Goal: Task Accomplishment & Management: Manage account settings

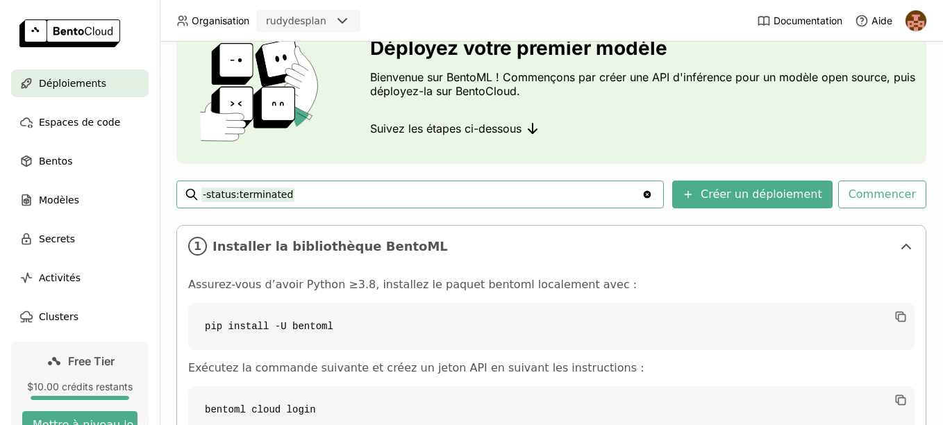
scroll to position [139, 0]
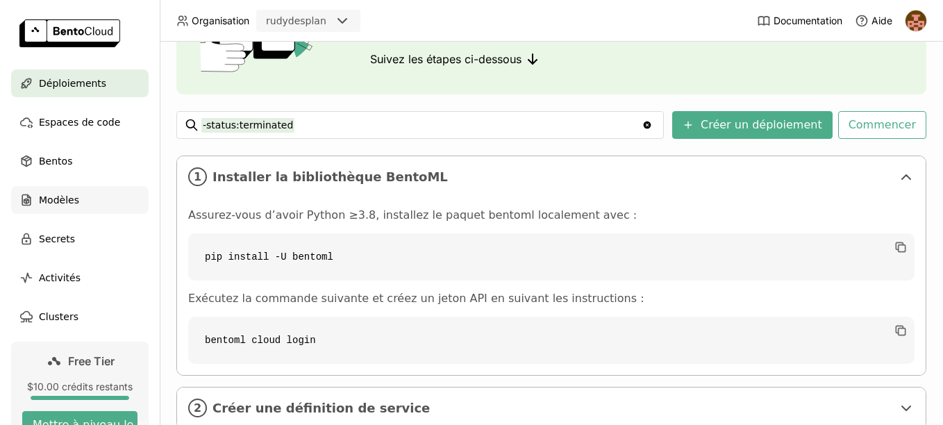
click at [69, 197] on span "Modèles" at bounding box center [59, 200] width 40 height 17
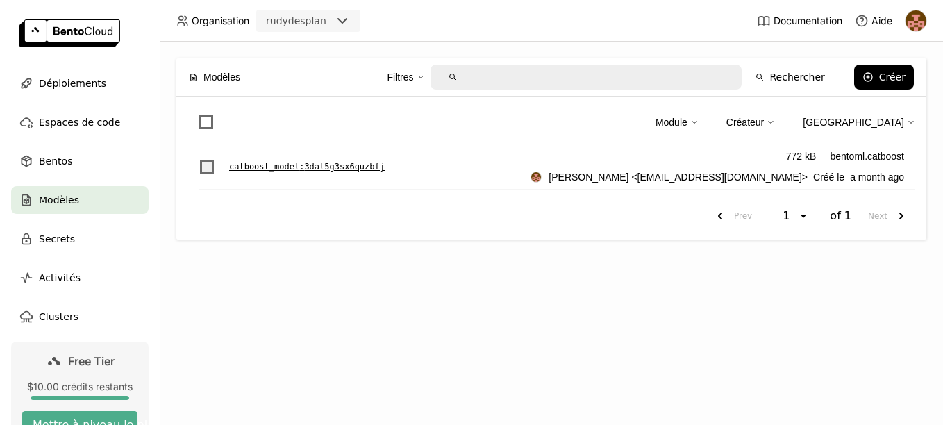
click at [210, 165] on span "List item" at bounding box center [207, 167] width 14 height 14
click at [199, 158] on input "List item" at bounding box center [199, 158] width 0 height 0
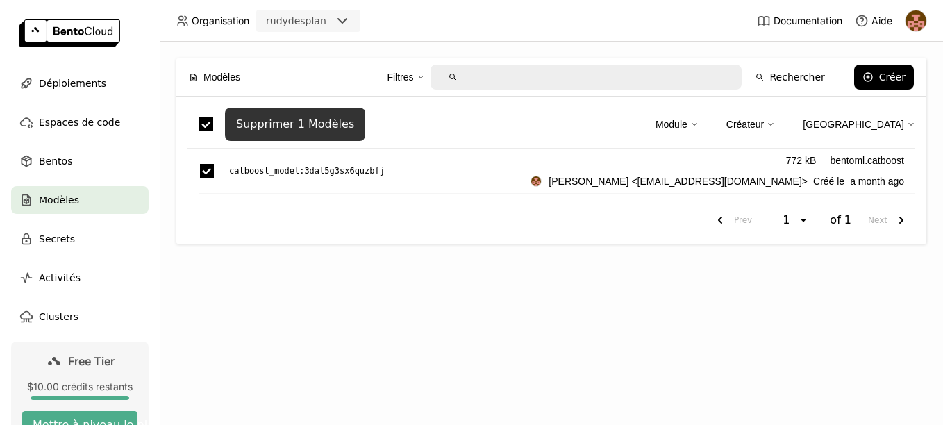
click at [292, 133] on button "Supprimer 1 Modèles" at bounding box center [295, 124] width 140 height 33
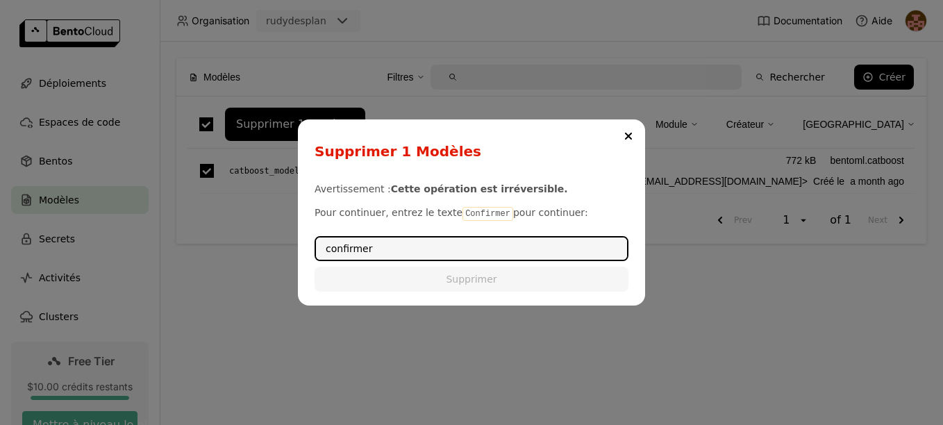
drag, startPoint x: 328, startPoint y: 249, endPoint x: 329, endPoint y: 228, distance: 21.5
click at [324, 249] on input "confirmer" at bounding box center [471, 249] width 311 height 22
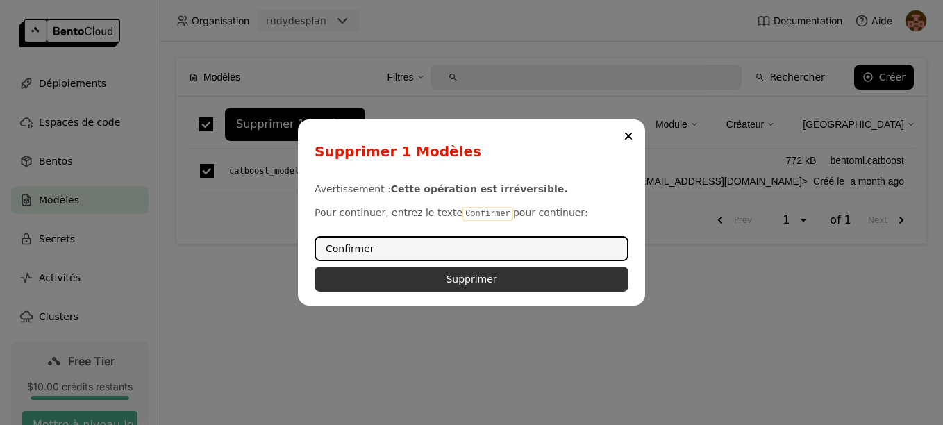
type input "Confirmer"
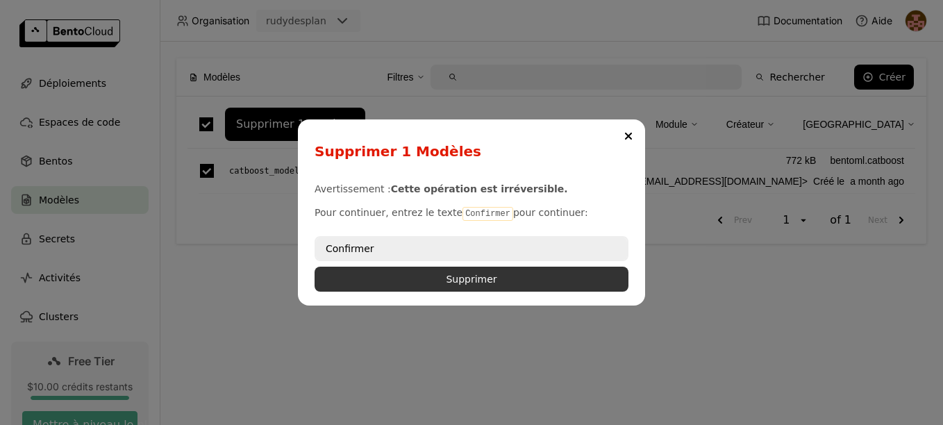
click at [395, 284] on button "Supprimer" at bounding box center [472, 279] width 314 height 25
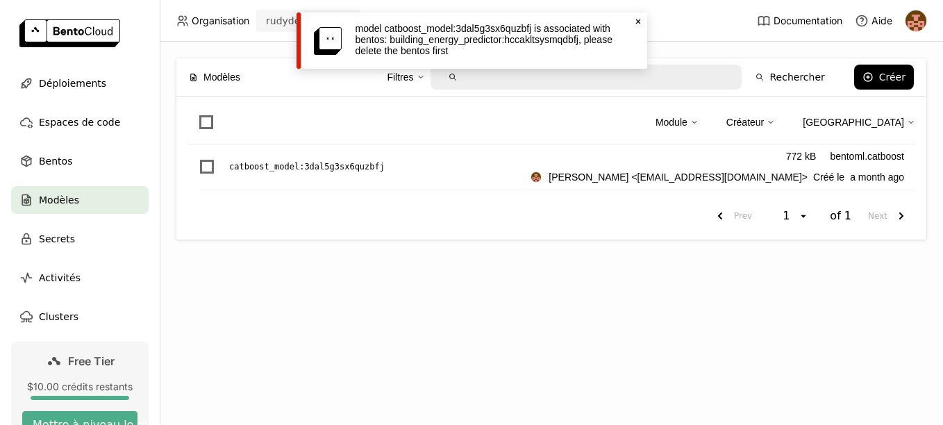
click at [76, 145] on ul "Déploiements Espaces de code Bentos Modèles Secrets Activités Clusters" at bounding box center [80, 199] width 160 height 261
click at [76, 151] on div "Bentos" at bounding box center [80, 161] width 138 height 28
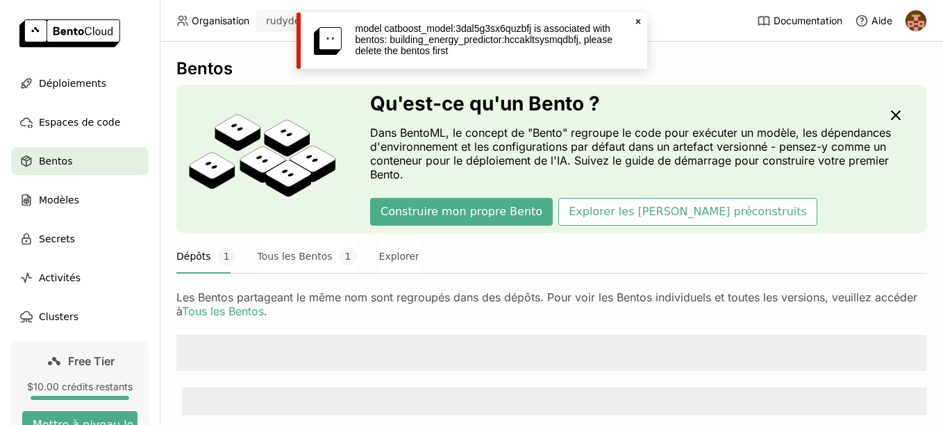
click at [638, 23] on icon "Close" at bounding box center [638, 21] width 11 height 11
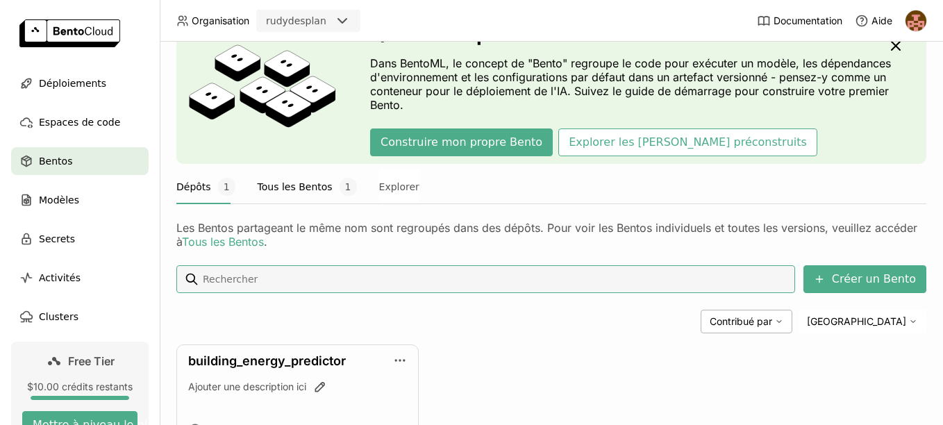
click at [273, 262] on div "Bentos Qu'est-ce qu'un Bento ? Dans BentoML, le concept de "Bento" regroupe le …" at bounding box center [551, 247] width 750 height 517
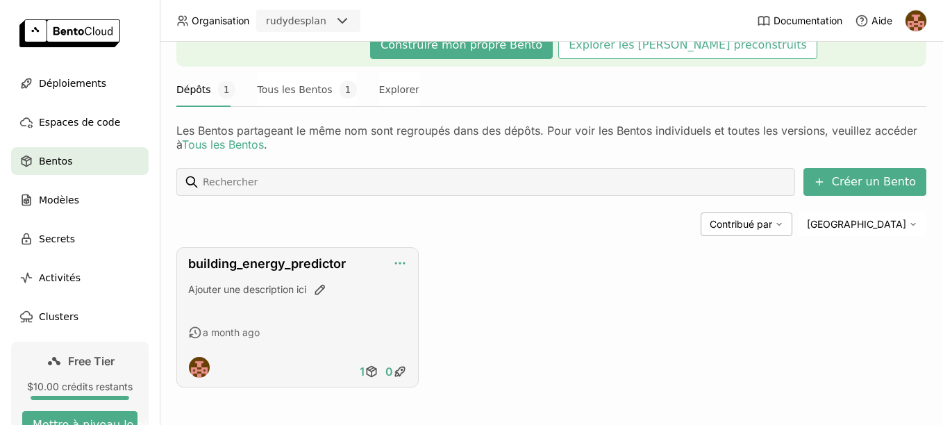
click at [399, 262] on icon "button" at bounding box center [400, 263] width 14 height 14
click at [584, 249] on div "building_energy_predictor Ajouter une description ici a month ago 1 0" at bounding box center [551, 317] width 750 height 140
click at [397, 259] on icon "button" at bounding box center [400, 263] width 14 height 14
click at [414, 236] on div "Créer un Bento Contribué par Trier building_energy_predictor Ajouter une descri…" at bounding box center [551, 278] width 750 height 220
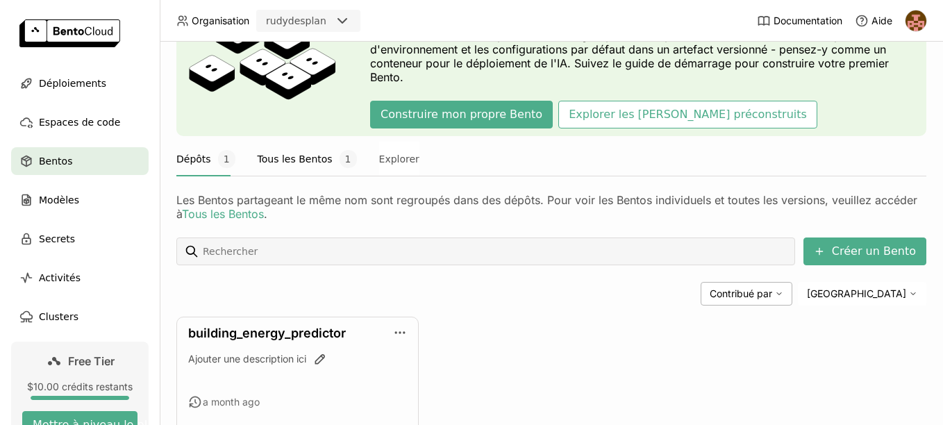
click at [325, 161] on button "Tous les Bentos 1" at bounding box center [307, 159] width 99 height 35
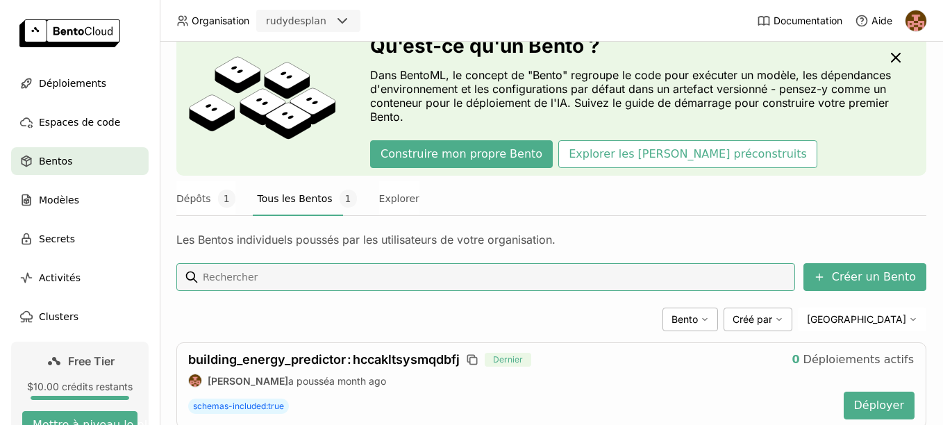
scroll to position [99, 0]
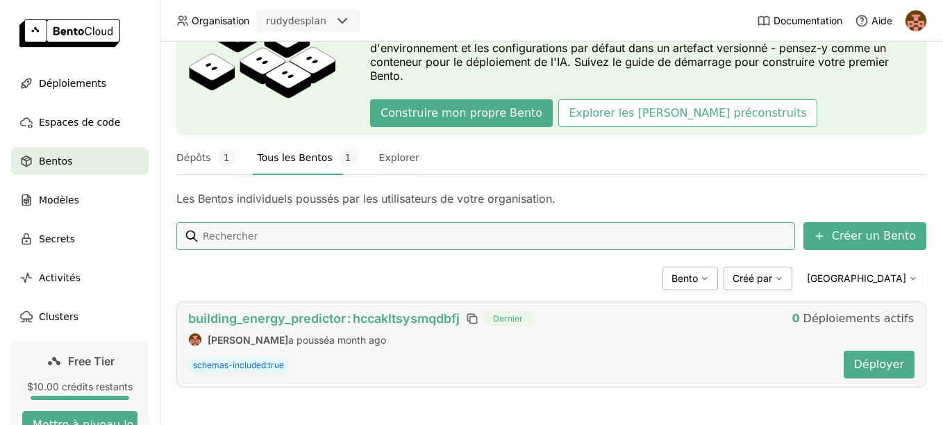
click at [267, 315] on span "building_energy_predictor : hccakltsysmqdbfj" at bounding box center [324, 318] width 272 height 15
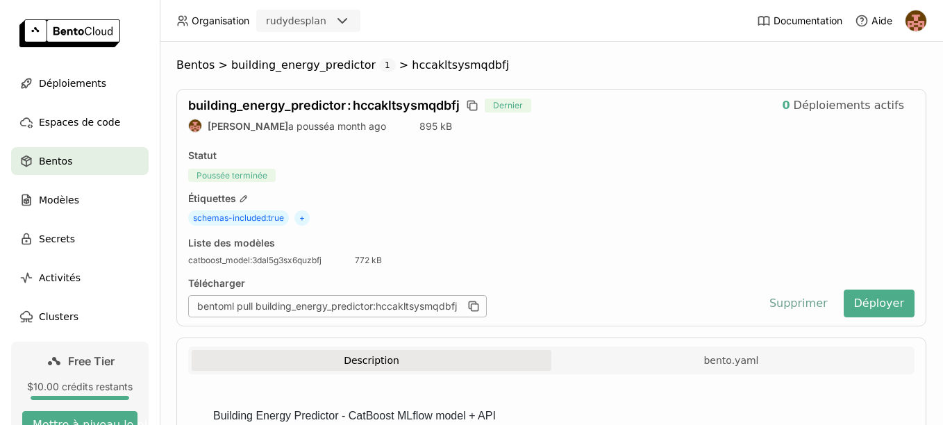
click at [792, 307] on button "Supprimer" at bounding box center [798, 304] width 79 height 28
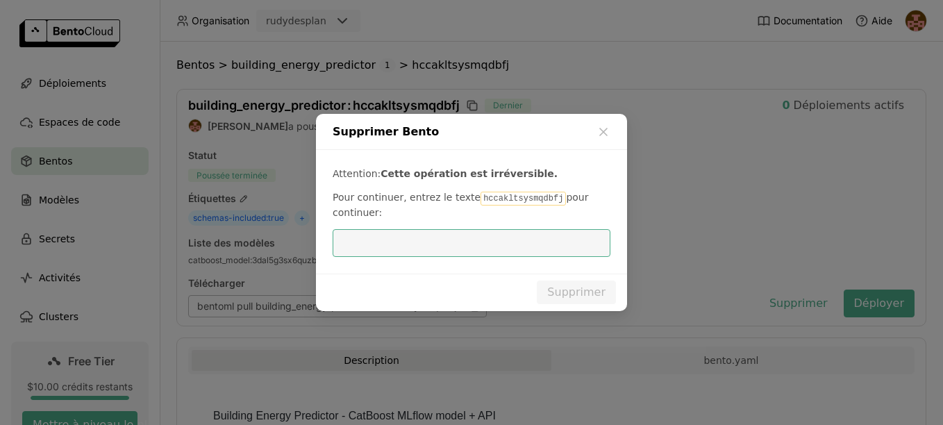
click at [502, 197] on code "hccakltsysmqdbfj" at bounding box center [523, 199] width 85 height 14
copy p "hccakltsysmqdbfj"
click at [465, 253] on input "dialog" at bounding box center [471, 243] width 261 height 26
paste input "hccakltsysmqdbfj"
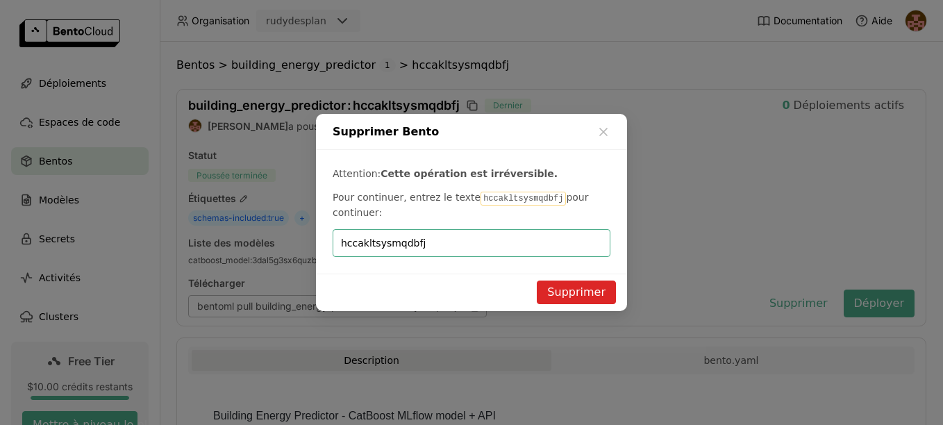
type input "hccakltsysmqdbfj"
click at [572, 291] on button "Supprimer" at bounding box center [576, 293] width 79 height 24
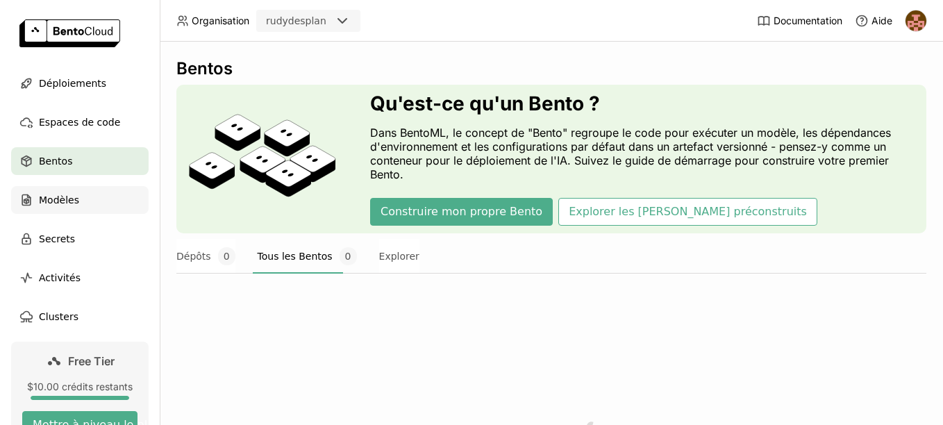
click at [71, 200] on span "Modèles" at bounding box center [59, 200] width 40 height 17
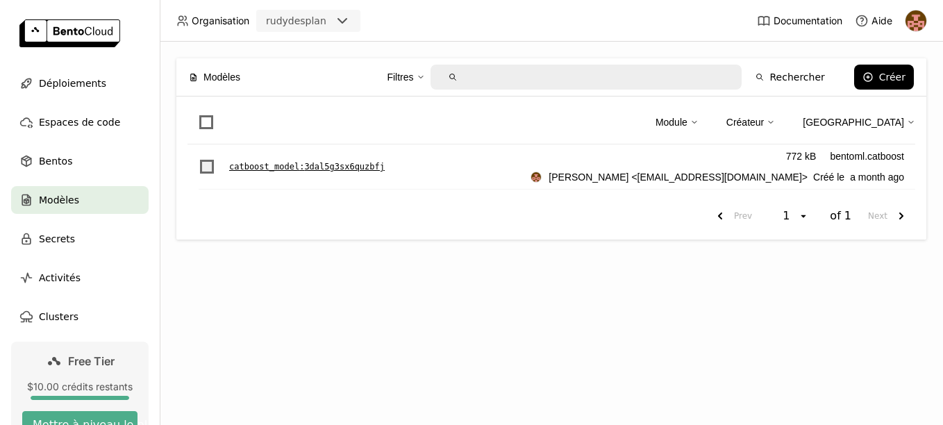
click at [213, 162] on span "List item" at bounding box center [207, 167] width 14 height 14
click at [199, 158] on input "List item" at bounding box center [199, 158] width 0 height 0
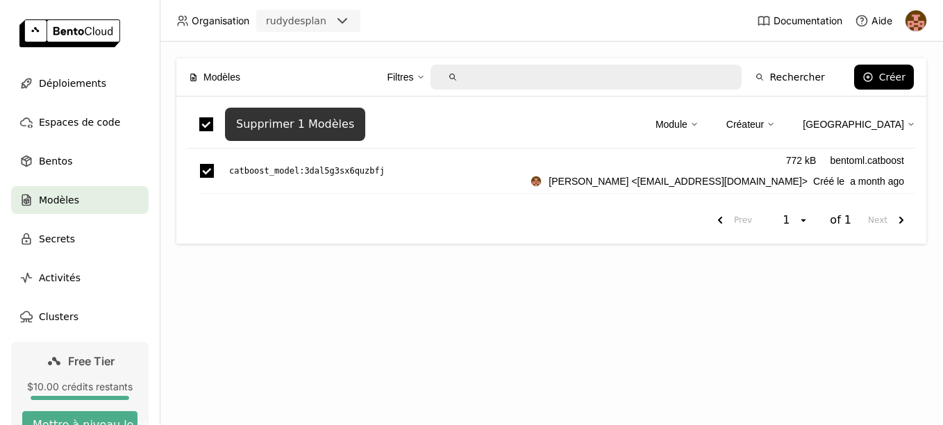
click at [310, 113] on button "Supprimer 1 Modèles" at bounding box center [295, 124] width 140 height 33
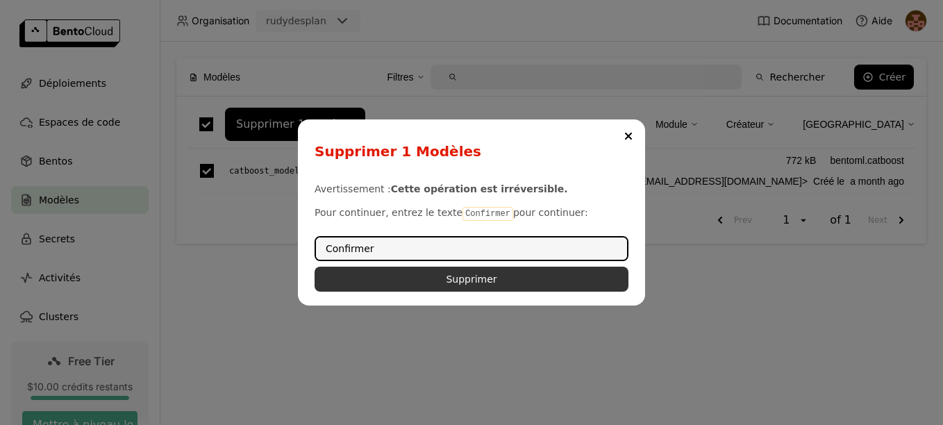
type input "Confirmer"
click at [481, 280] on button "Supprimer" at bounding box center [472, 279] width 314 height 25
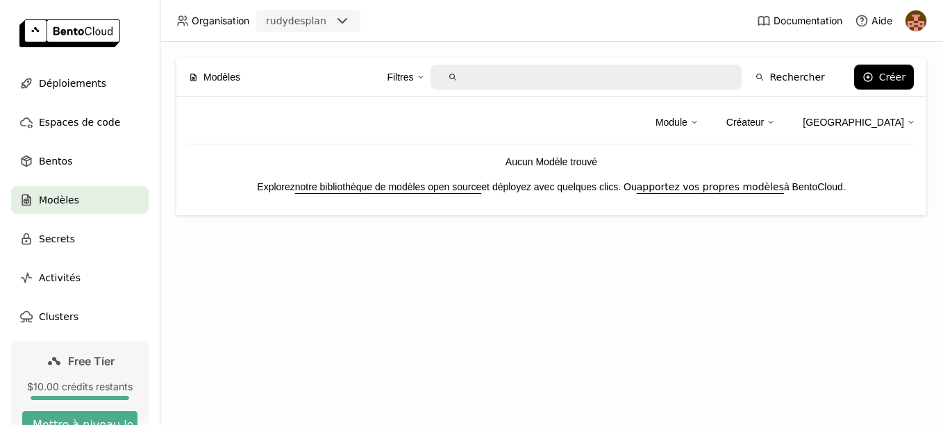
click at [931, 318] on div "Modèles Filtres Rechercher Créer Module Créateur Trier Aucun Modèle trouvé Expl…" at bounding box center [552, 234] width 784 height 384
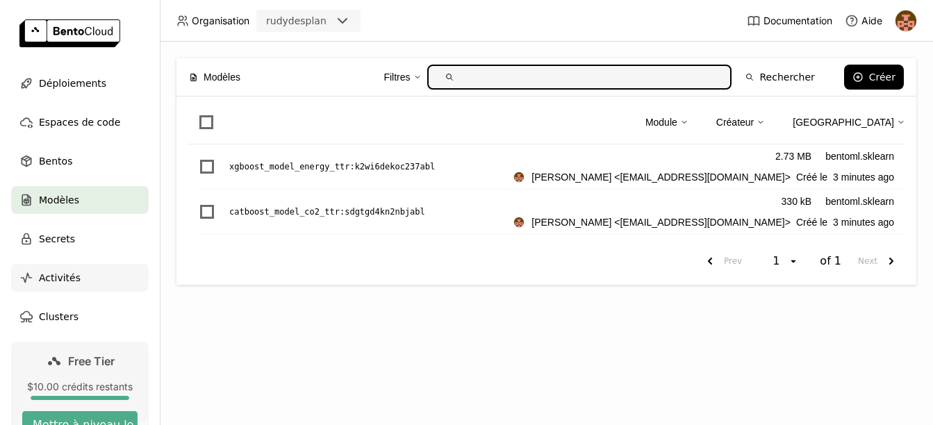
click at [78, 283] on div "Activités" at bounding box center [80, 278] width 138 height 28
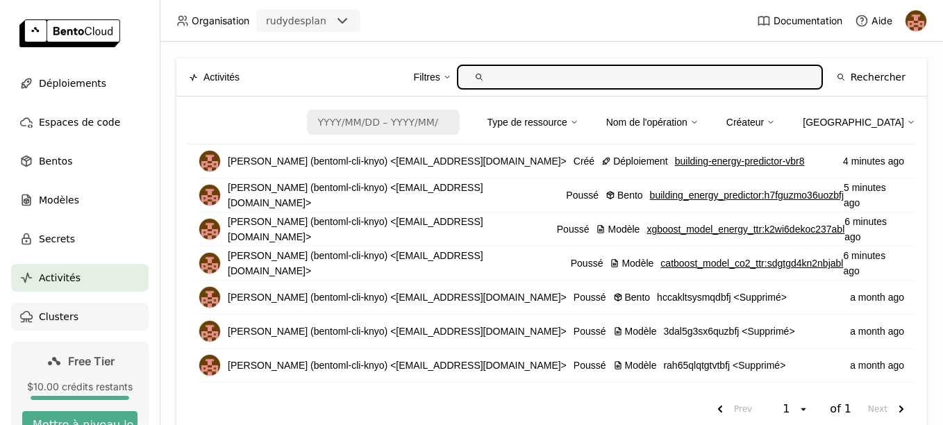
click at [63, 321] on span "Clusters" at bounding box center [59, 316] width 40 height 17
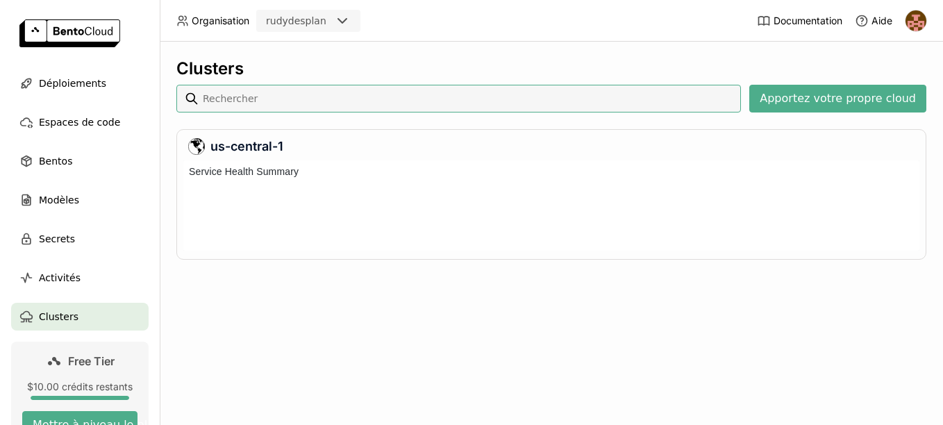
scroll to position [85, 731]
click at [53, 171] on div "Bentos" at bounding box center [80, 161] width 138 height 28
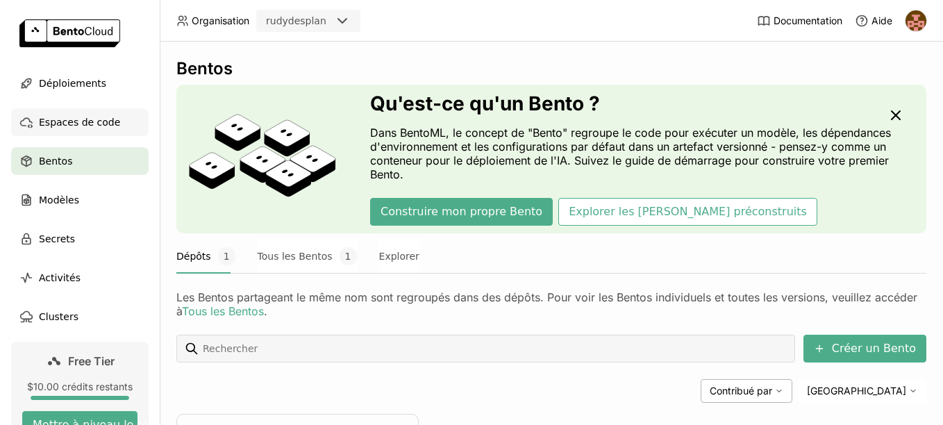
click at [96, 127] on span "Espaces de code" at bounding box center [79, 122] width 81 height 17
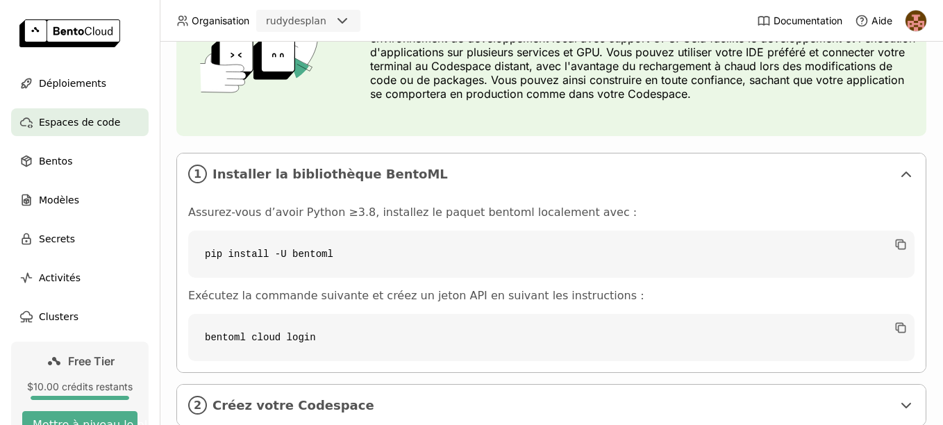
scroll to position [231, 0]
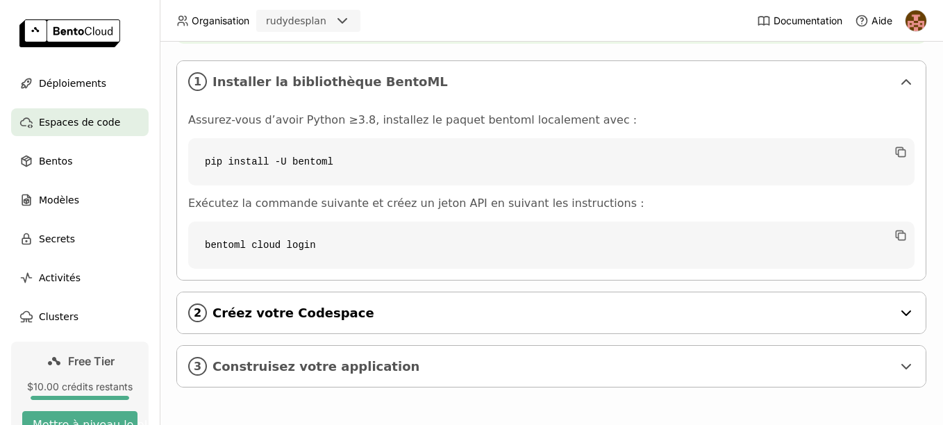
click at [333, 319] on span "Créez votre Codespace" at bounding box center [553, 313] width 680 height 15
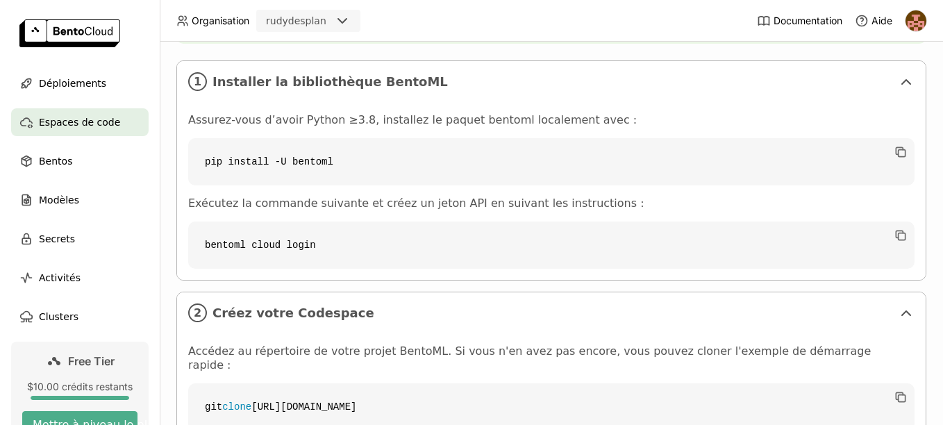
scroll to position [409, 0]
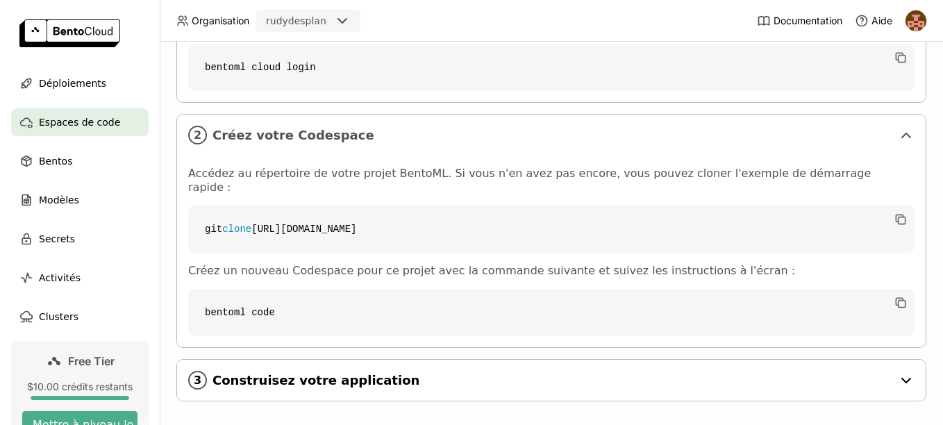
click at [395, 381] on div "3 Construisez votre application" at bounding box center [551, 380] width 749 height 41
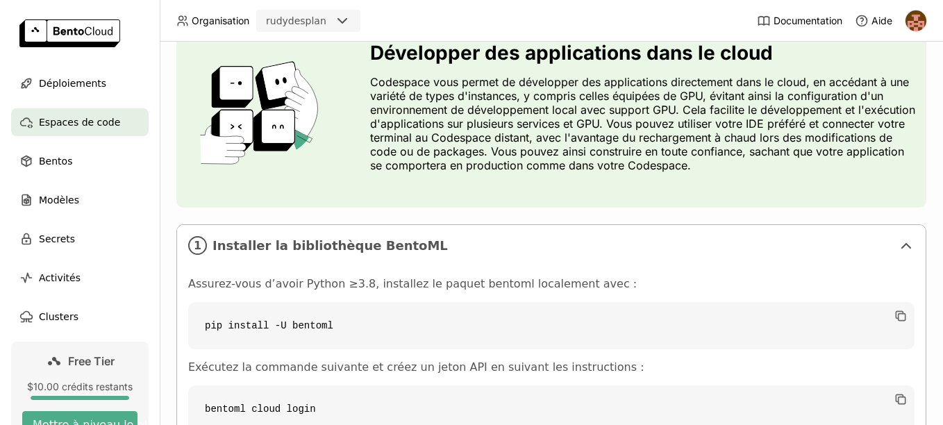
scroll to position [0, 0]
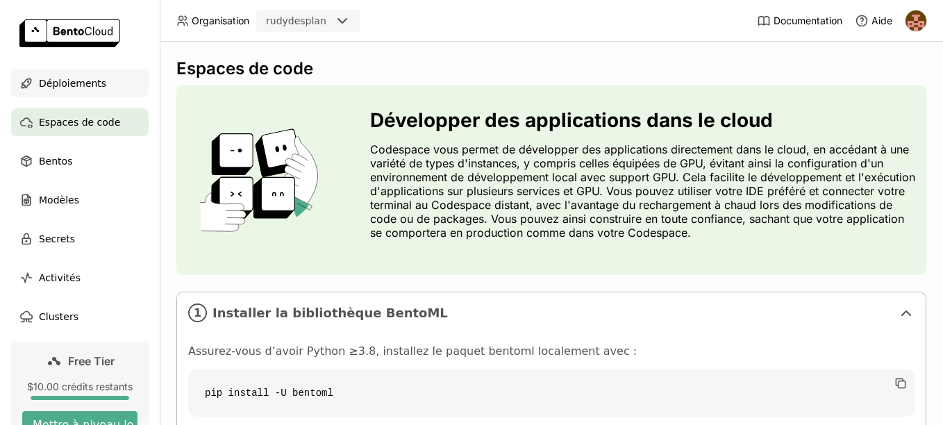
click at [77, 91] on span "Déploiements" at bounding box center [72, 83] width 67 height 17
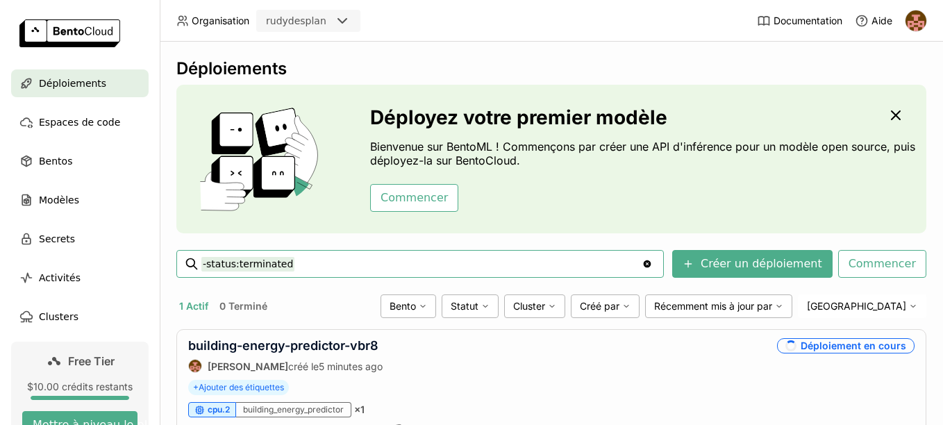
scroll to position [57, 0]
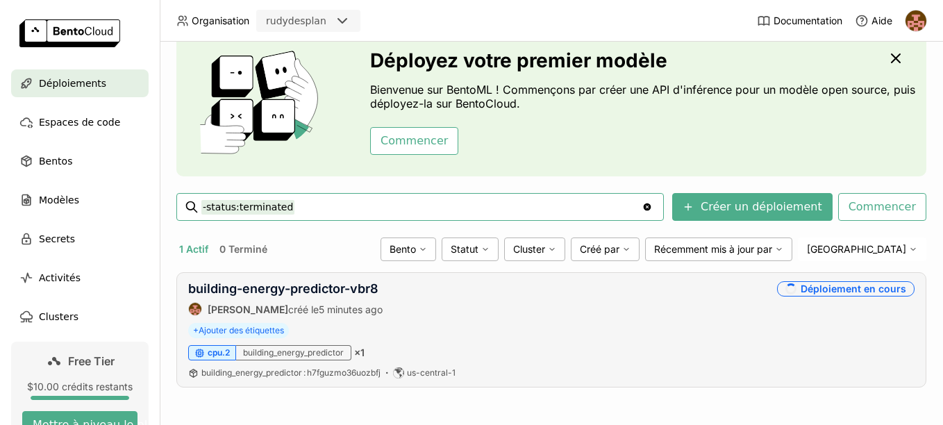
click at [834, 292] on div "Déploiement en cours" at bounding box center [846, 288] width 138 height 15
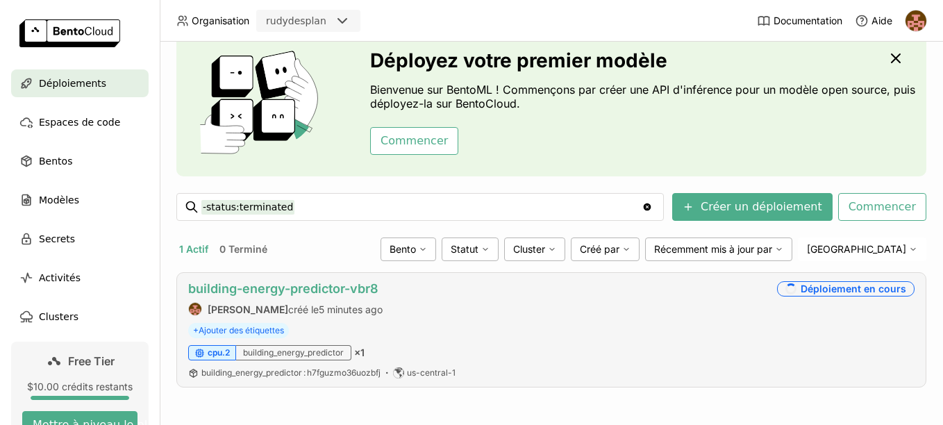
click at [228, 291] on link "building-energy-predictor-vbr8" at bounding box center [283, 288] width 190 height 15
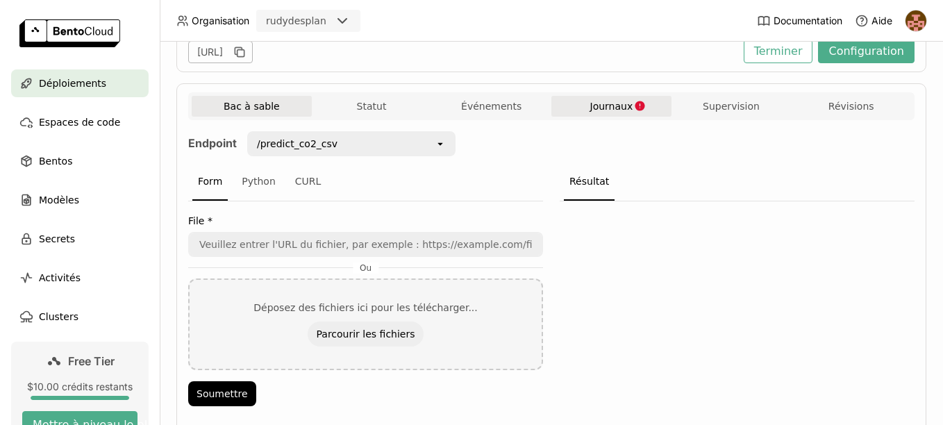
click at [593, 113] on button "Journaux" at bounding box center [612, 106] width 120 height 21
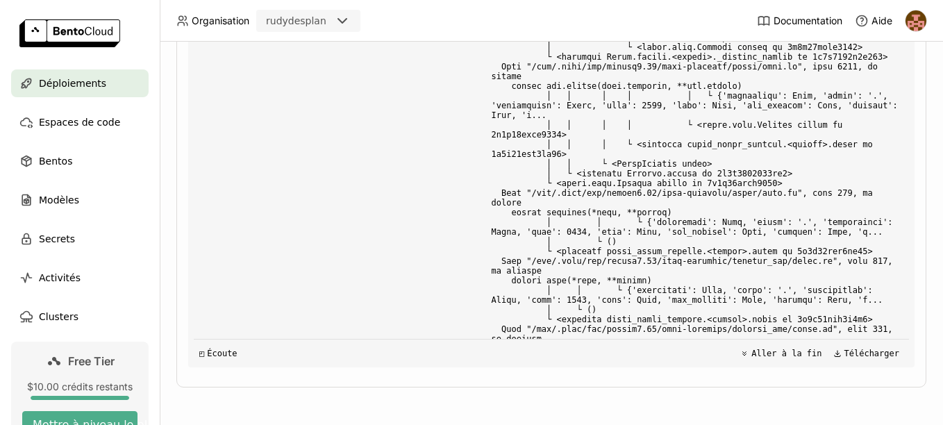
scroll to position [11625, 0]
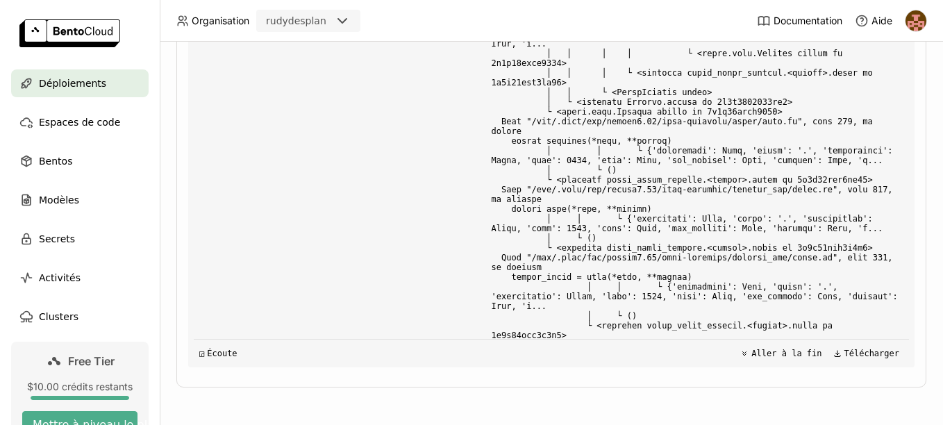
drag, startPoint x: 634, startPoint y: 224, endPoint x: 693, endPoint y: 220, distance: 59.2
copy span "scikit-learn"
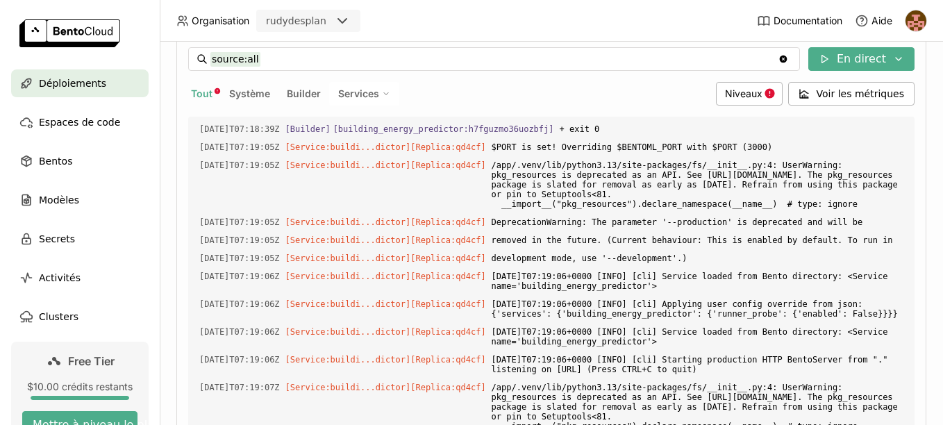
scroll to position [0, 0]
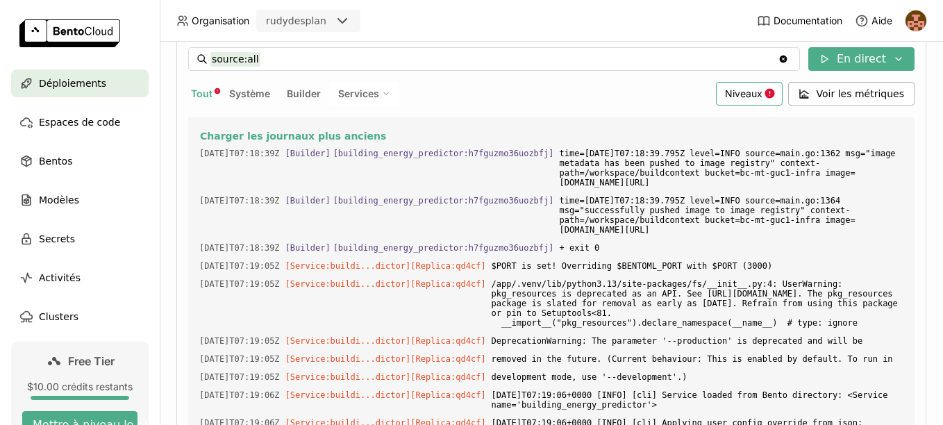
click at [739, 97] on span "Niveaux" at bounding box center [744, 94] width 38 height 12
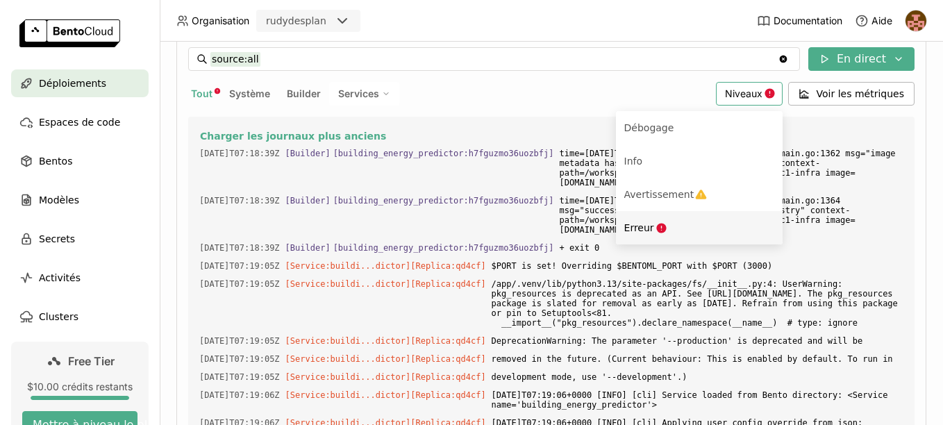
click at [683, 225] on div "Erreur" at bounding box center [700, 228] width 150 height 17
type input "source:all level:error"
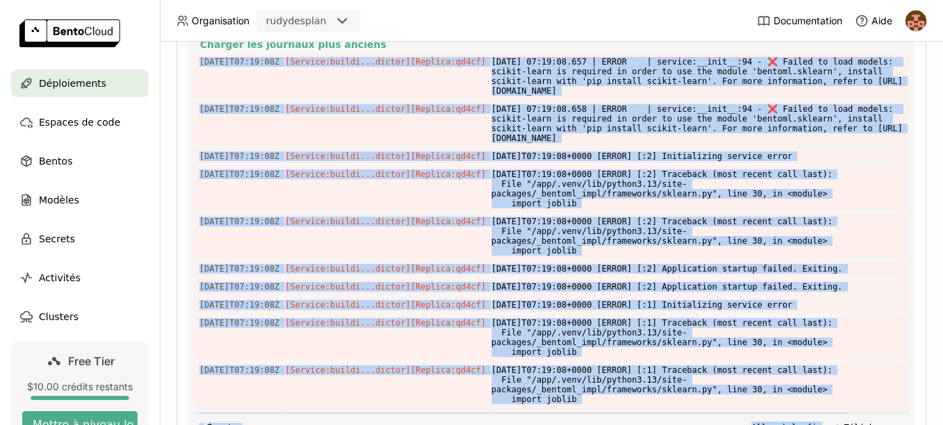
scroll to position [459, 0]
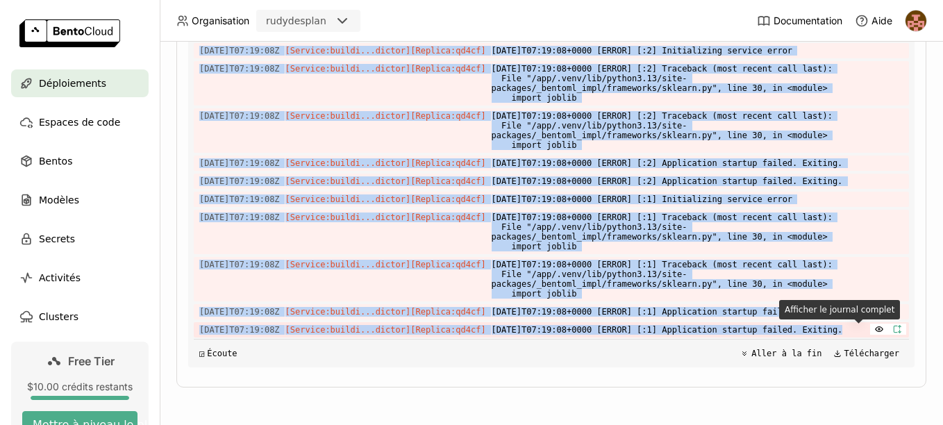
drag, startPoint x: 197, startPoint y: 115, endPoint x: 880, endPoint y: 329, distance: 715.7
click at [880, 329] on div "Charger les journaux plus anciens 2025-09-11T07:19:08Z [Service:buildi...dictor…" at bounding box center [552, 159] width 716 height 417
copy div "2025-09-11T07:19:08Z [Service:buildi...dictor] [Replica: qd4cf ] 2025-09-11 07:…"
click at [769, 316] on span "2025-09-11T07:19:08+0000 [ERROR] [:1] Application startup failed. Exiting." at bounding box center [698, 311] width 412 height 15
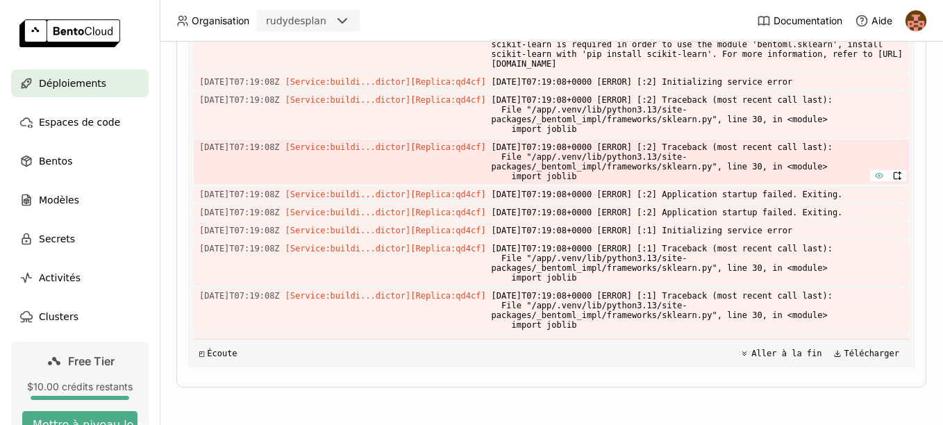
scroll to position [389, 0]
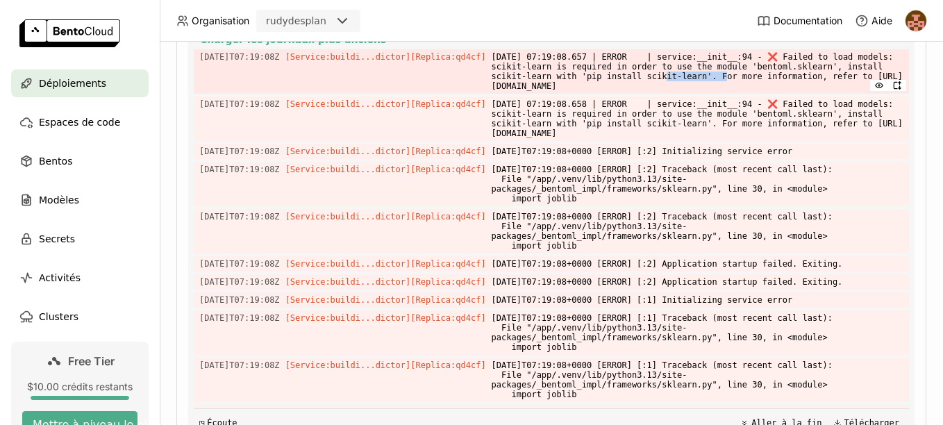
drag, startPoint x: 692, startPoint y: 76, endPoint x: 750, endPoint y: 81, distance: 57.9
click at [750, 81] on span "2025-09-11 07:19:08.657 | ERROR | service:__init__:94 - ❌ Failed to load models…" at bounding box center [698, 71] width 412 height 44
copy span "scikit-learn"
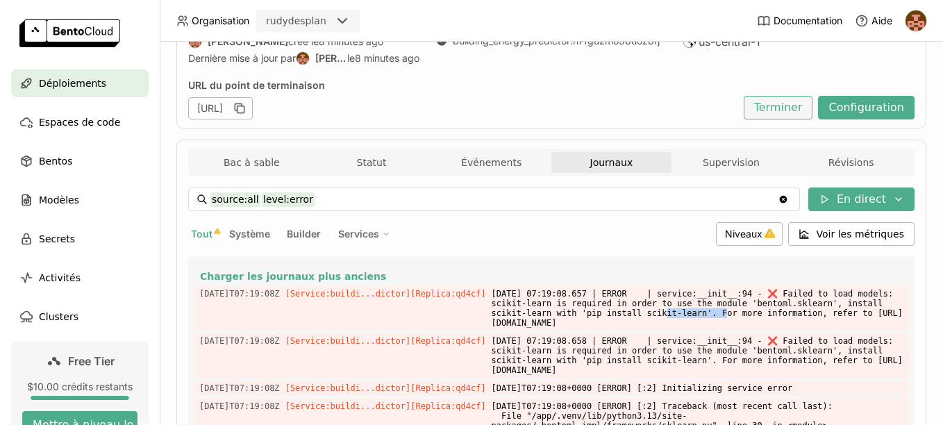
scroll to position [13, 0]
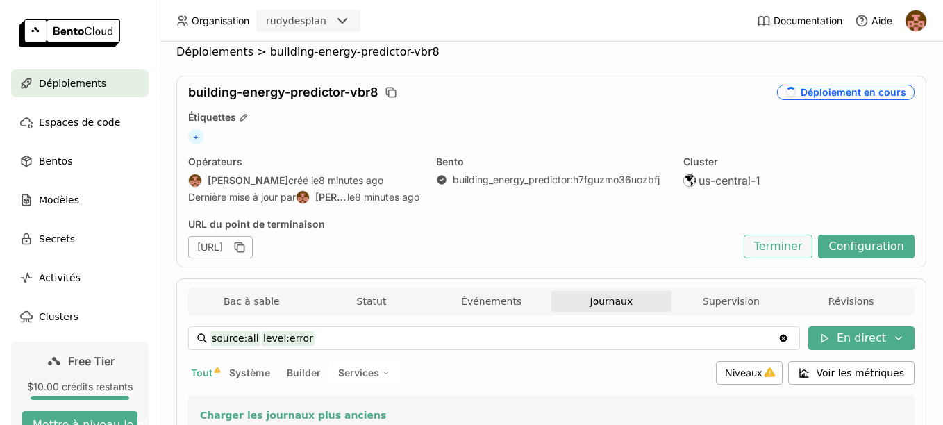
click at [784, 248] on button "Terminer" at bounding box center [778, 247] width 69 height 24
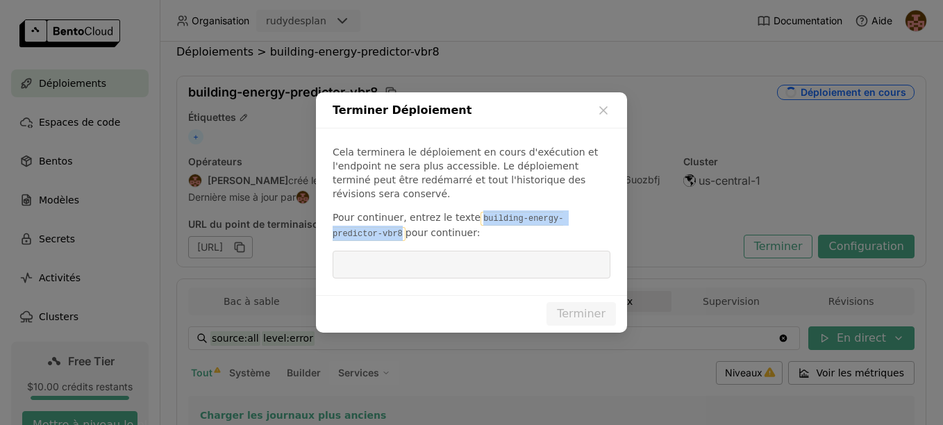
drag, startPoint x: 465, startPoint y: 212, endPoint x: 350, endPoint y: 226, distance: 116.2
click at [350, 226] on code "building-energy-predictor-vbr8" at bounding box center [448, 226] width 231 height 29
copy code "building-energy-predictor-vbr8"
click at [420, 261] on input "dialog" at bounding box center [471, 265] width 261 height 26
paste input "building-energy-predictor-vbr8"
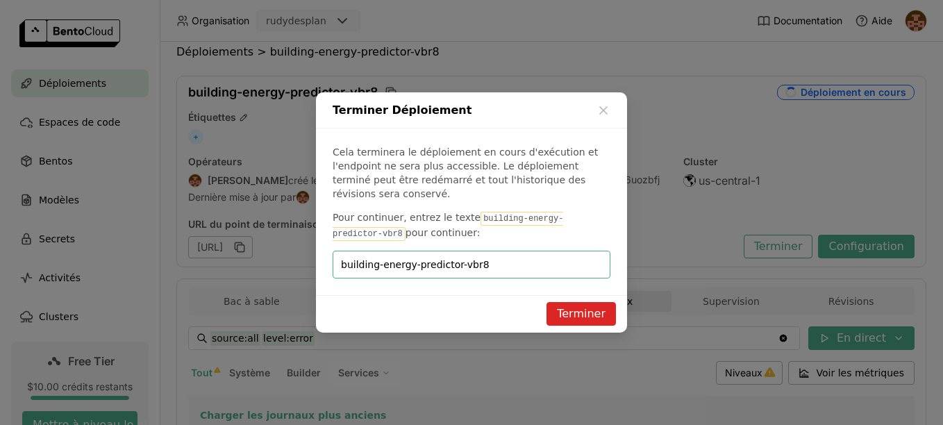
type input "building-energy-predictor-vbr8"
click at [586, 306] on button "Terminer" at bounding box center [581, 314] width 69 height 24
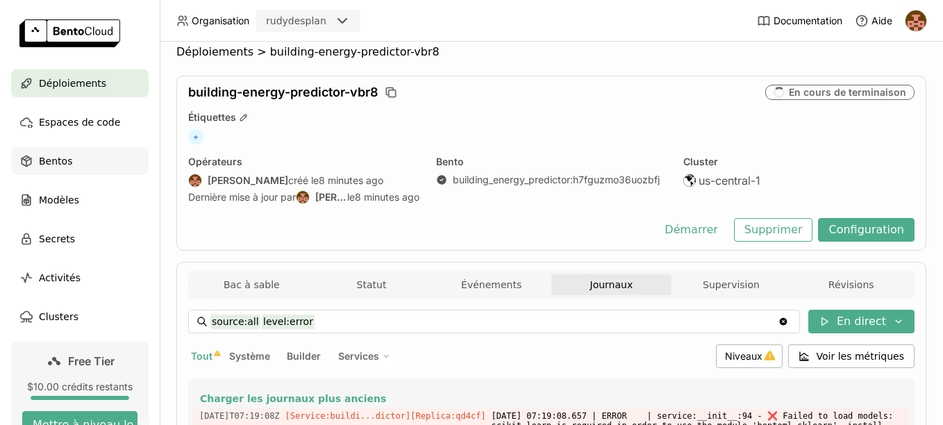
click at [60, 158] on span "Bentos" at bounding box center [55, 161] width 33 height 17
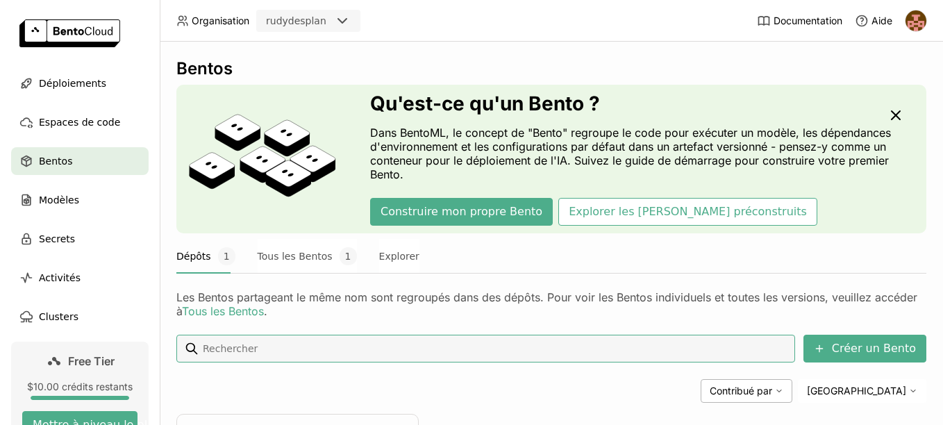
scroll to position [167, 0]
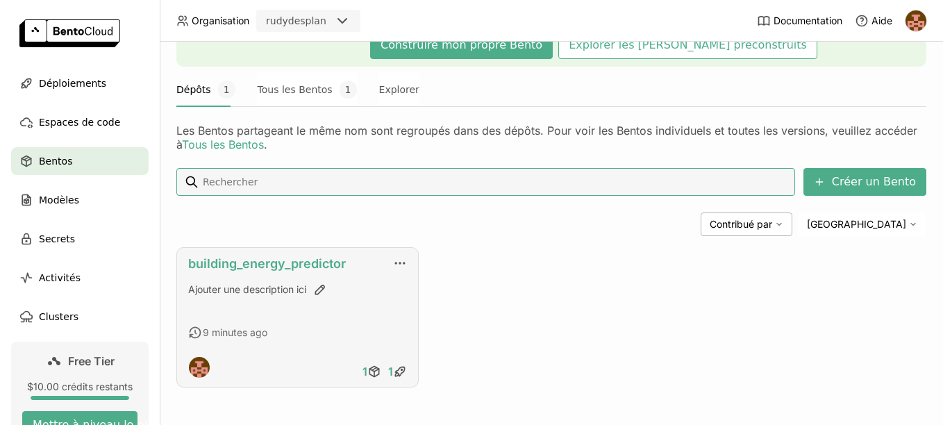
click at [330, 263] on link "building_energy_predictor" at bounding box center [267, 263] width 158 height 15
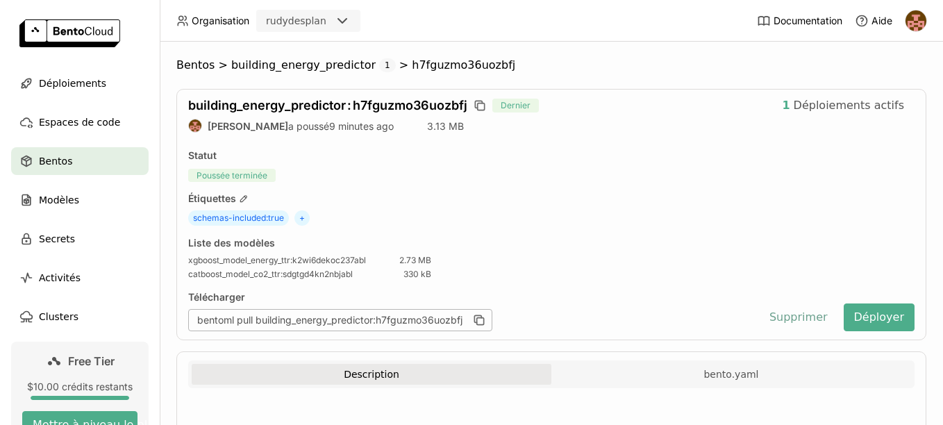
click at [799, 315] on button "Supprimer" at bounding box center [798, 318] width 79 height 28
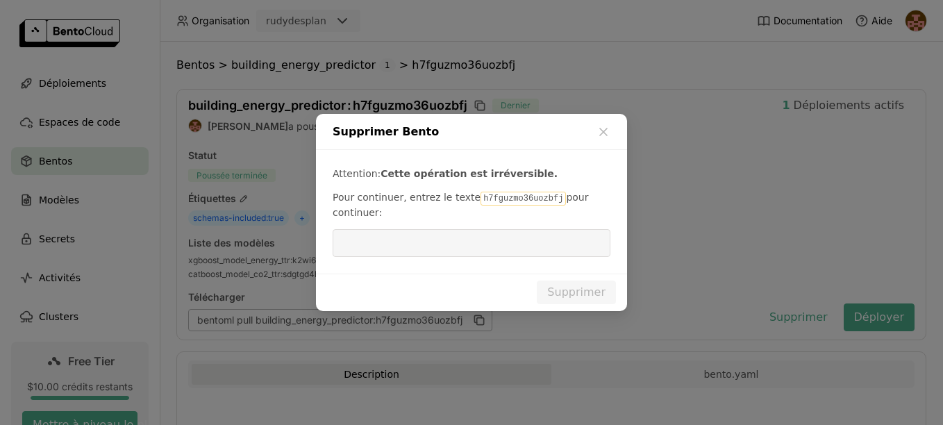
click at [481, 200] on code "h7fguzmo36uozbfj" at bounding box center [523, 199] width 85 height 14
copy p "h7fguzmo36uozbfj"
click at [470, 256] on input "dialog" at bounding box center [471, 243] width 261 height 26
paste input "h7fguzmo36uozbfj"
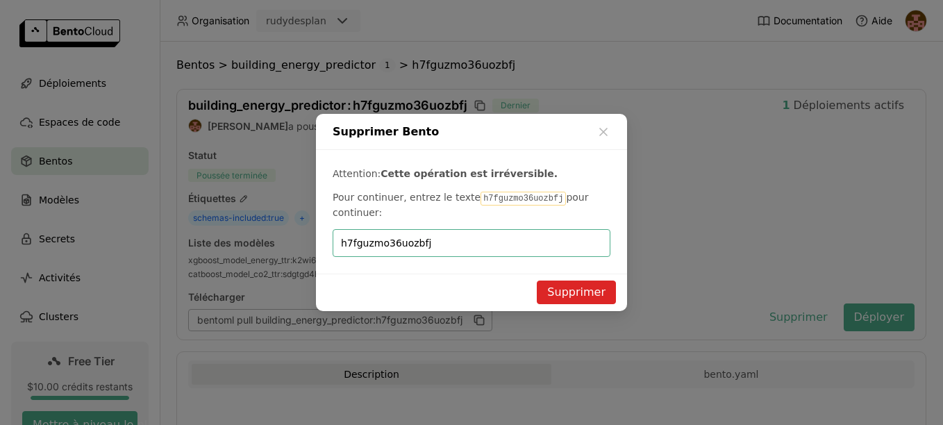
type input "h7fguzmo36uozbfj"
click at [576, 295] on button "Supprimer" at bounding box center [576, 293] width 79 height 24
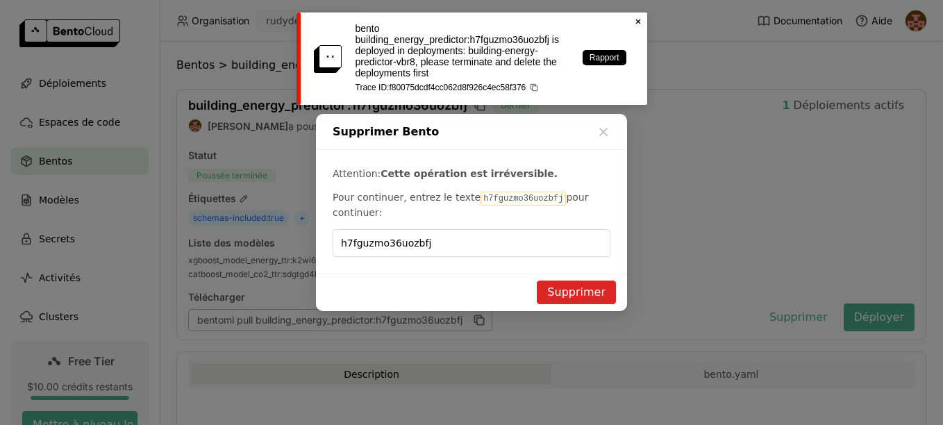
click at [642, 26] on icon "Close" at bounding box center [638, 21] width 11 height 11
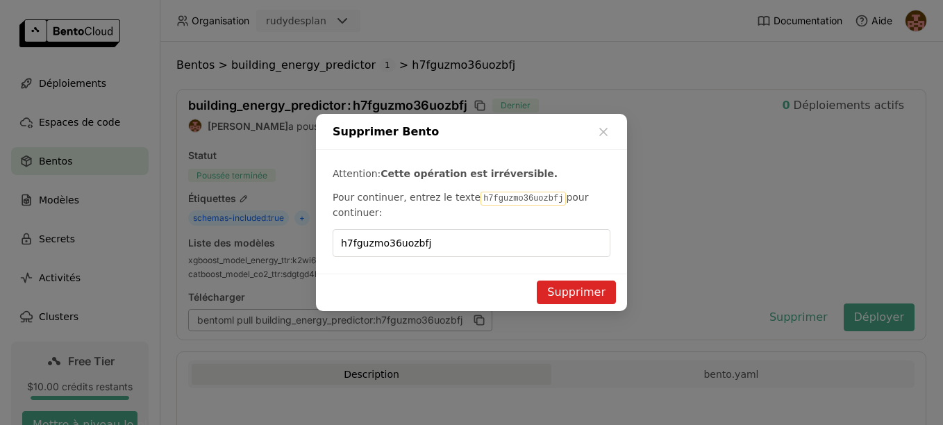
click at [554, 296] on button "Supprimer" at bounding box center [576, 293] width 79 height 24
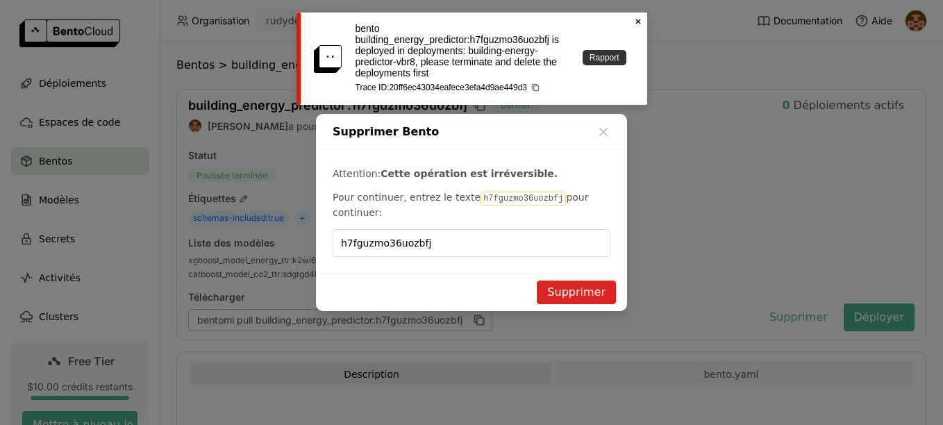
click at [613, 62] on link "Rapport" at bounding box center [605, 57] width 44 height 15
click at [647, 17] on div "bento building_energy_predictor:h7fguzmo36uozbfj is deployed in deployments: bu…" at bounding box center [472, 59] width 351 height 92
click at [642, 21] on icon "Close" at bounding box center [638, 21] width 11 height 11
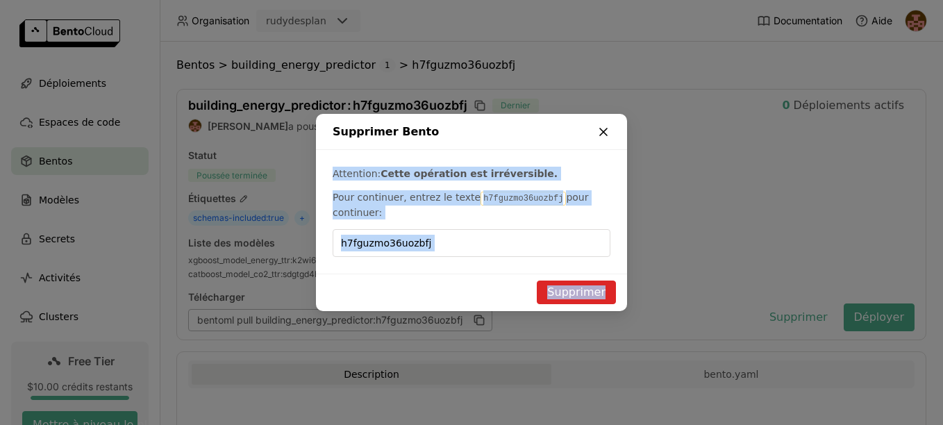
click at [609, 131] on div "Supprimer Bento Attention: Cette opération est irréversible. Pour continuer, en…" at bounding box center [471, 212] width 311 height 197
click at [609, 131] on icon "dialog" at bounding box center [604, 132] width 14 height 14
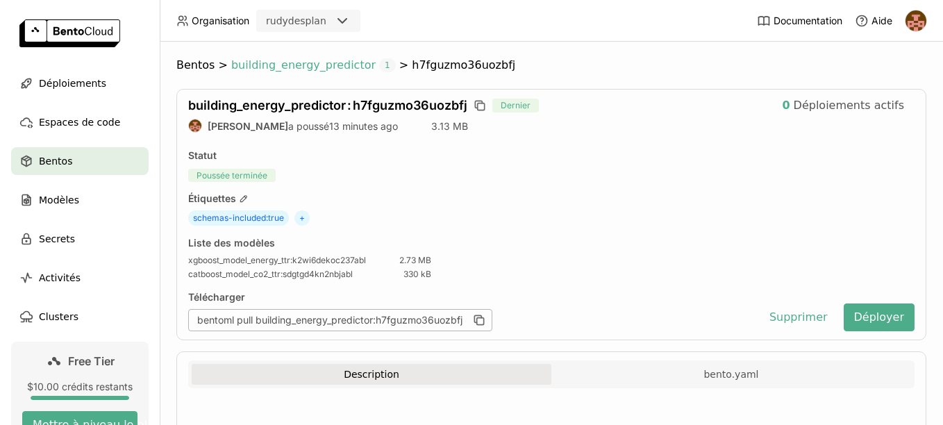
click at [322, 69] on span "building_energy_predictor" at bounding box center [303, 65] width 145 height 14
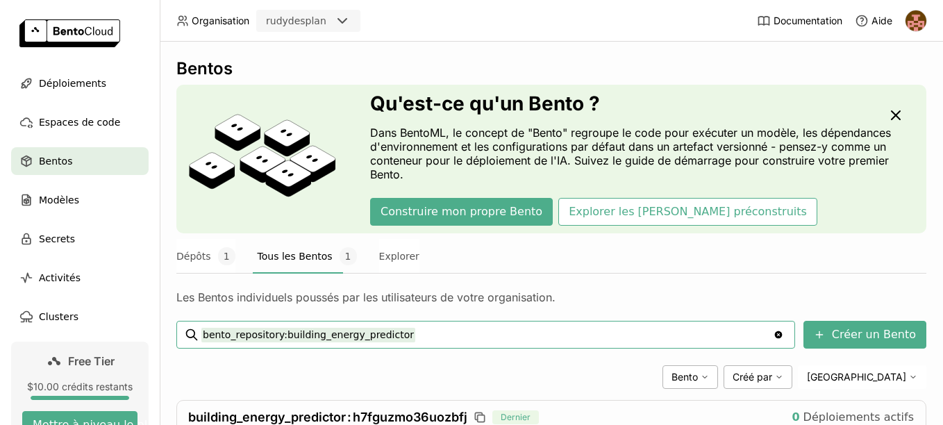
scroll to position [99, 0]
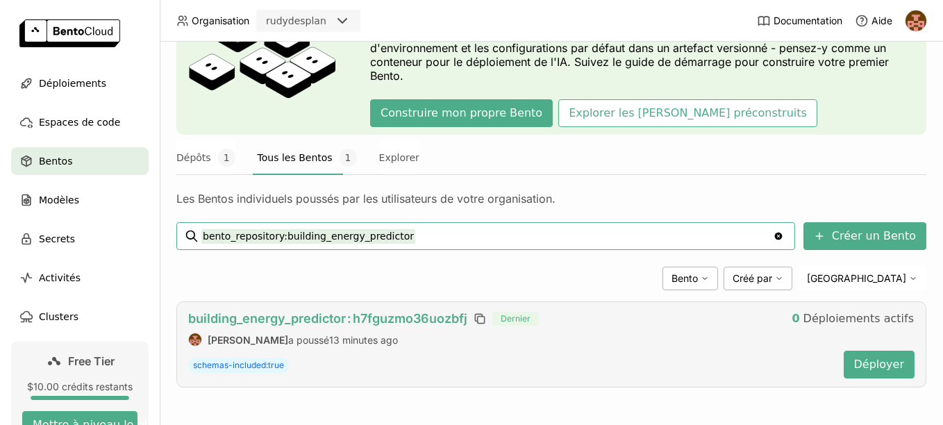
click at [335, 315] on span "building_energy_predictor : h7fguzmo36uozbfj" at bounding box center [327, 318] width 279 height 15
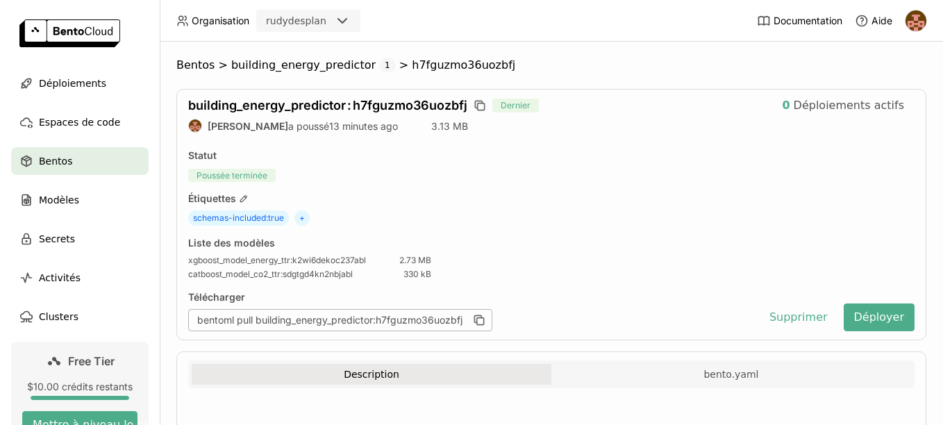
scroll to position [93, 0]
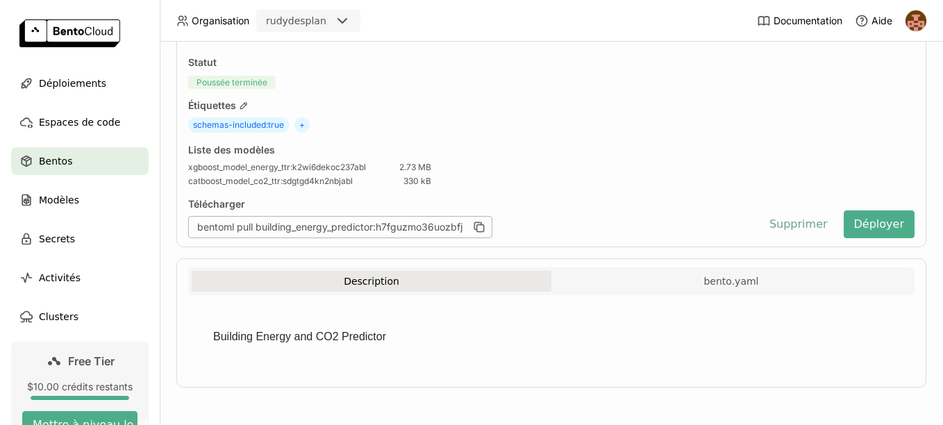
click at [791, 245] on div "building_energy_predictor : h7fguzmo36uozbfj Dernier 0 Déploiements actifs rudy…" at bounding box center [551, 122] width 750 height 252
click at [798, 220] on button "Supprimer" at bounding box center [798, 225] width 79 height 28
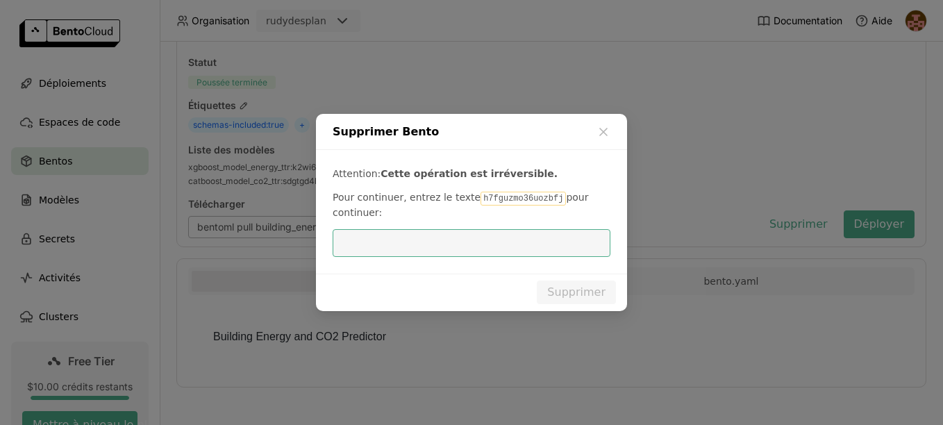
click at [481, 199] on code "h7fguzmo36uozbfj" at bounding box center [523, 199] width 85 height 14
copy p "h7fguzmo36uozbfj"
click at [468, 246] on input "dialog" at bounding box center [471, 243] width 261 height 26
paste input "h7fguzmo36uozbfj"
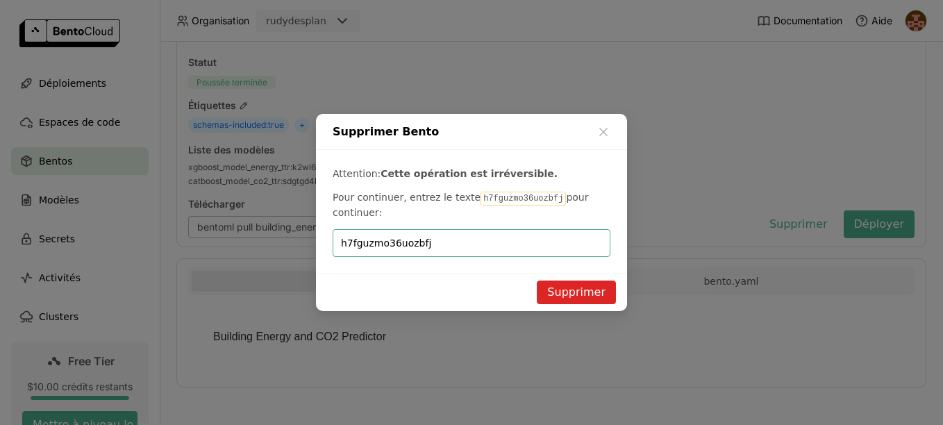
type input "h7fguzmo36uozbfj"
click at [596, 283] on button "Supprimer" at bounding box center [576, 293] width 79 height 24
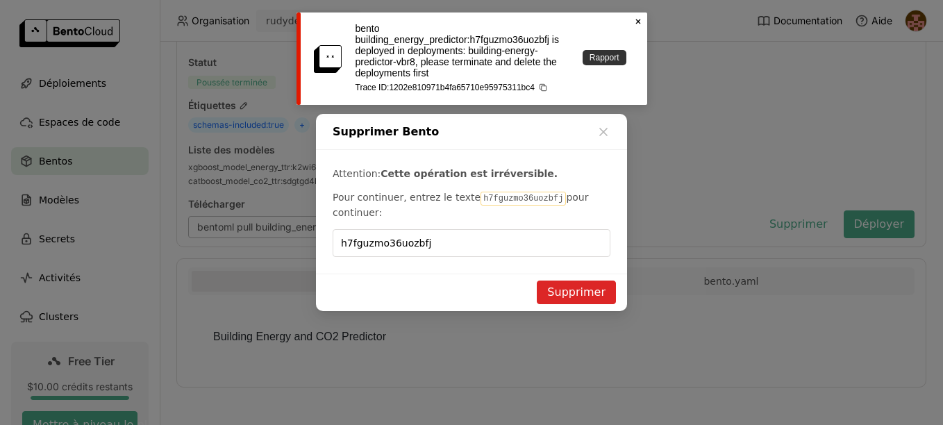
click at [620, 63] on link "Rapport" at bounding box center [605, 57] width 44 height 15
click at [634, 23] on icon "Close" at bounding box center [638, 21] width 11 height 11
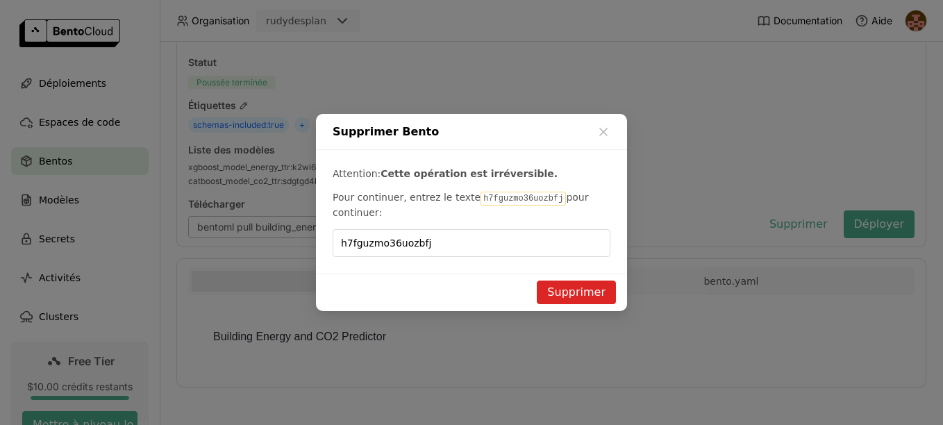
click at [611, 138] on div "Supprimer Bento" at bounding box center [471, 132] width 311 height 36
click at [593, 131] on div "Supprimer Bento" at bounding box center [471, 132] width 311 height 36
click at [608, 138] on icon "dialog" at bounding box center [604, 132] width 14 height 14
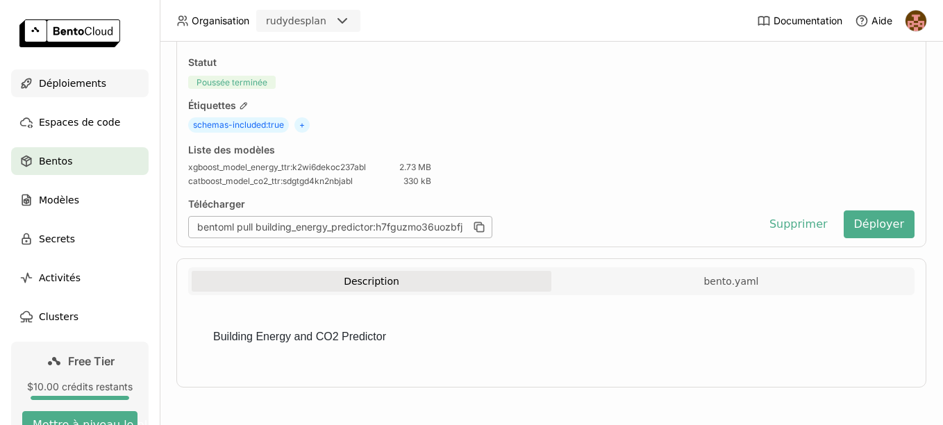
click at [78, 90] on span "Déploiements" at bounding box center [72, 83] width 67 height 17
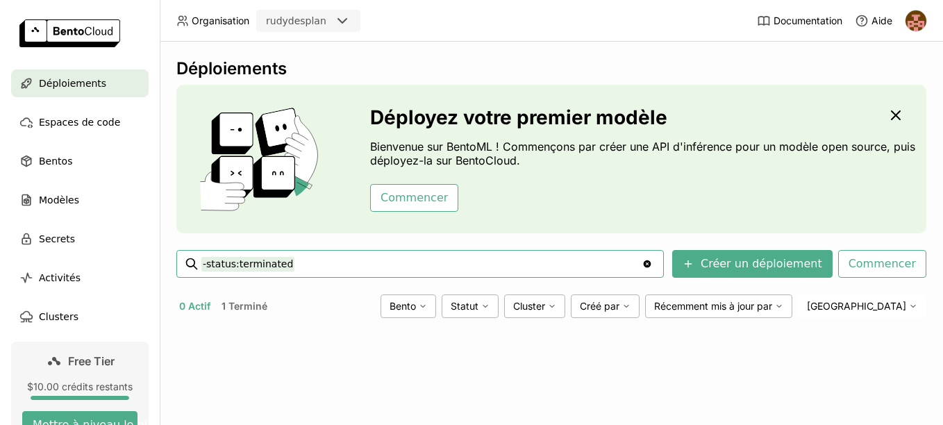
scroll to position [139, 0]
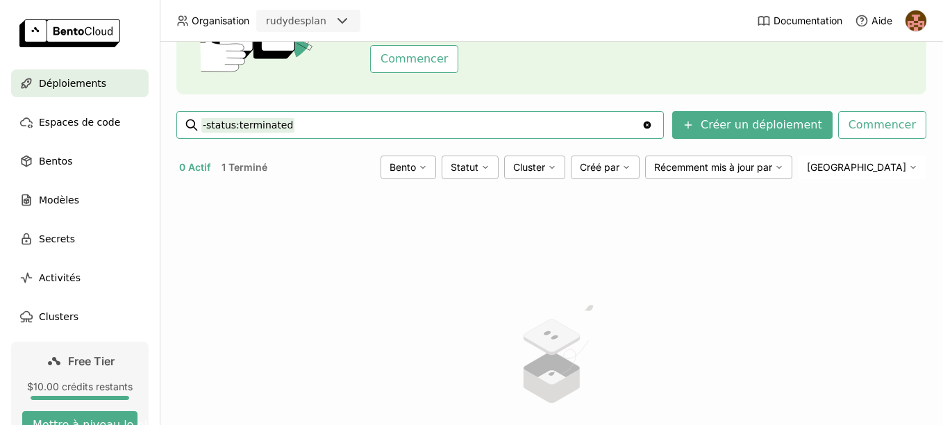
click at [226, 172] on button "1 Terminé" at bounding box center [244, 167] width 51 height 18
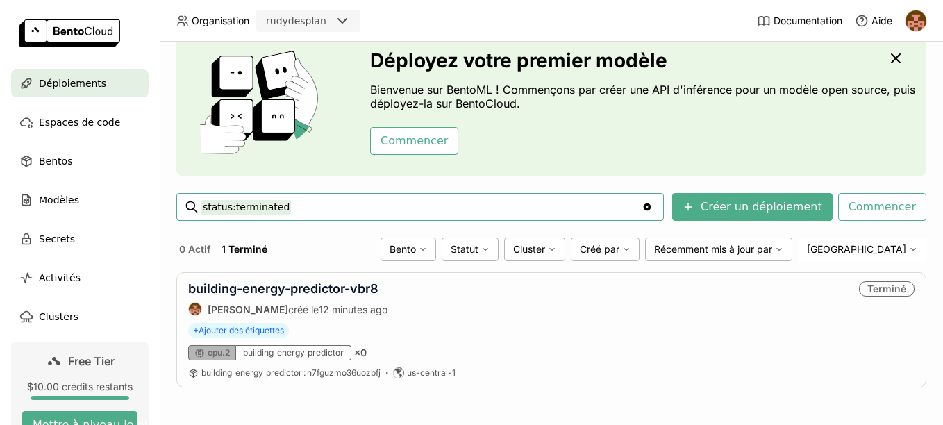
scroll to position [57, 0]
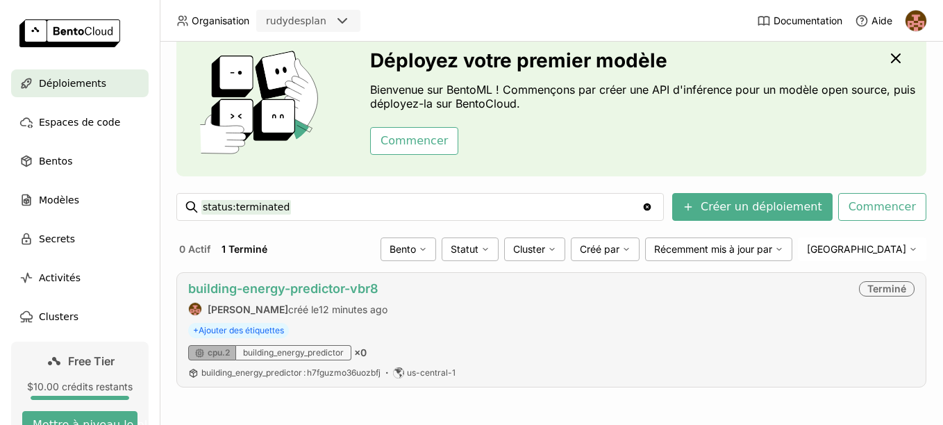
click at [354, 286] on link "building-energy-predictor-vbr8" at bounding box center [283, 288] width 190 height 15
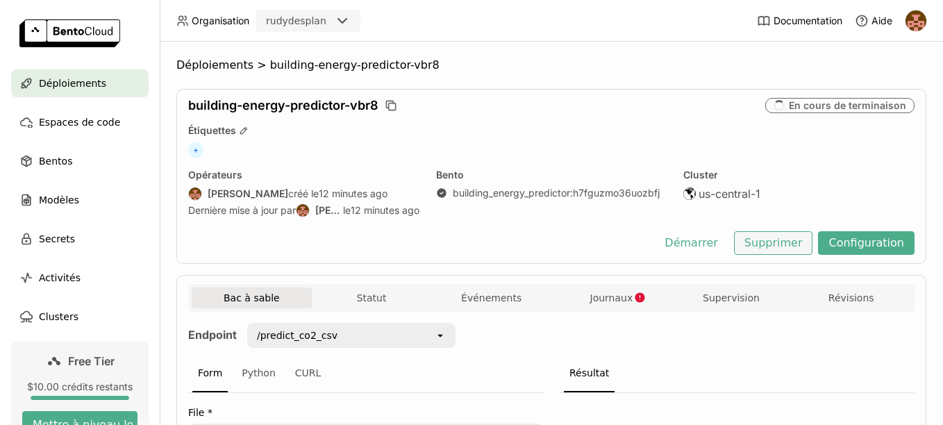
click at [778, 243] on button "Supprimer" at bounding box center [773, 243] width 79 height 24
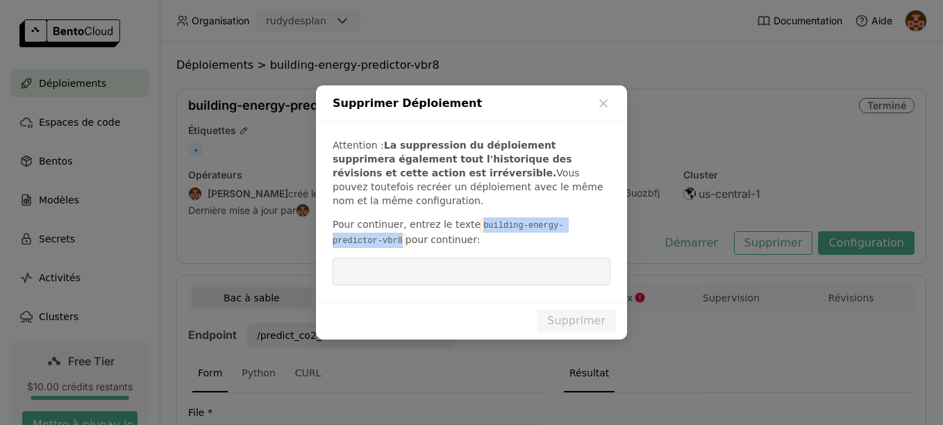
drag, startPoint x: 465, startPoint y: 216, endPoint x: 352, endPoint y: 234, distance: 115.4
click at [352, 234] on code "building-energy-predictor-vbr8" at bounding box center [448, 233] width 231 height 29
copy code "building-energy-predictor-vbr8"
click at [351, 266] on input "dialog" at bounding box center [471, 271] width 261 height 26
paste input "building-energy-predictor-vbr8"
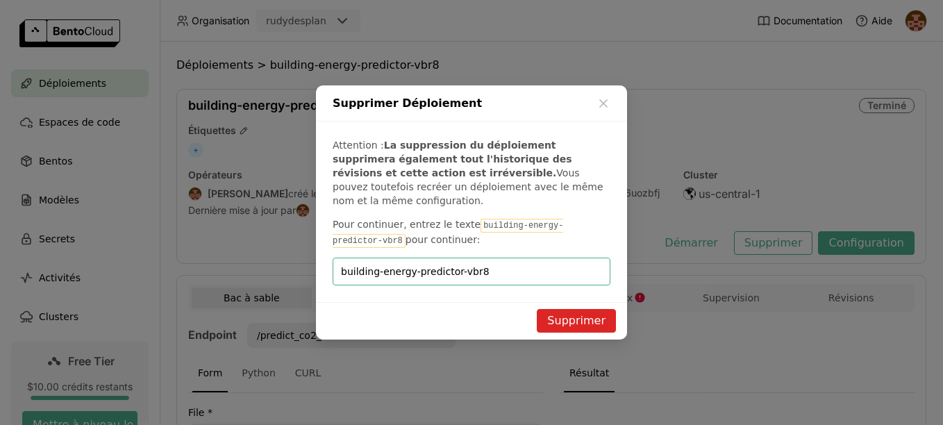
type input "building-energy-predictor-vbr8"
click at [590, 319] on button "Supprimer" at bounding box center [576, 321] width 79 height 24
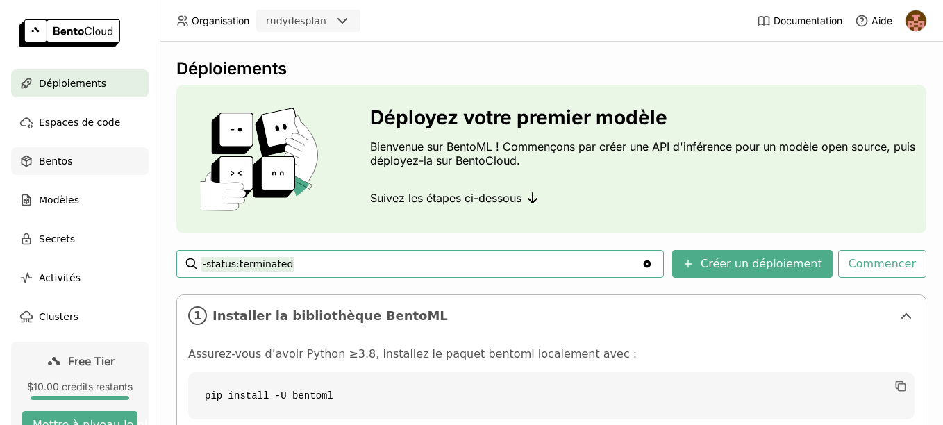
click at [72, 161] on div "Bentos" at bounding box center [80, 161] width 138 height 28
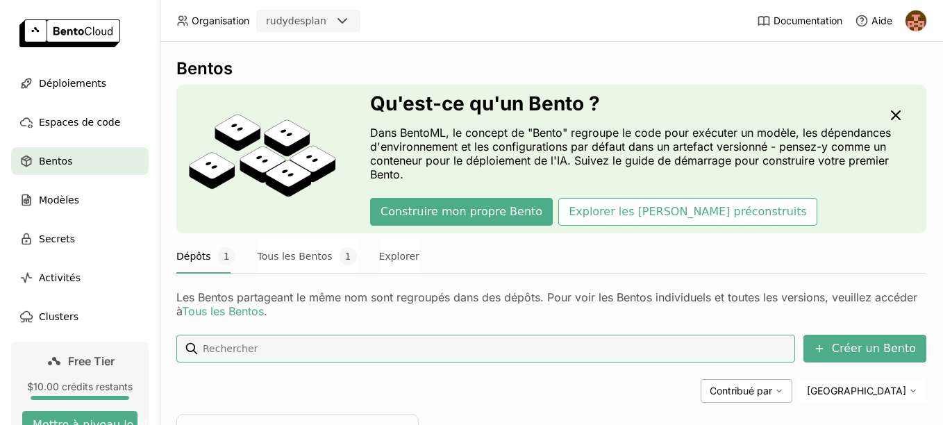
scroll to position [167, 0]
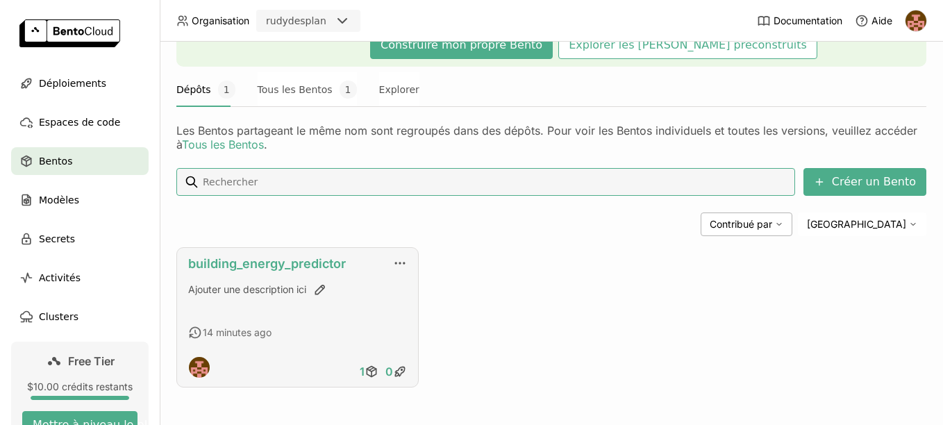
click at [321, 263] on link "building_energy_predictor" at bounding box center [267, 263] width 158 height 15
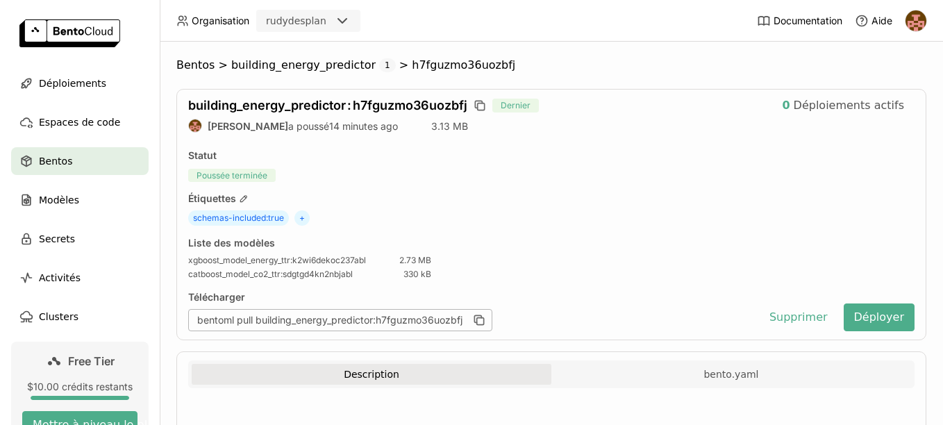
scroll to position [69, 0]
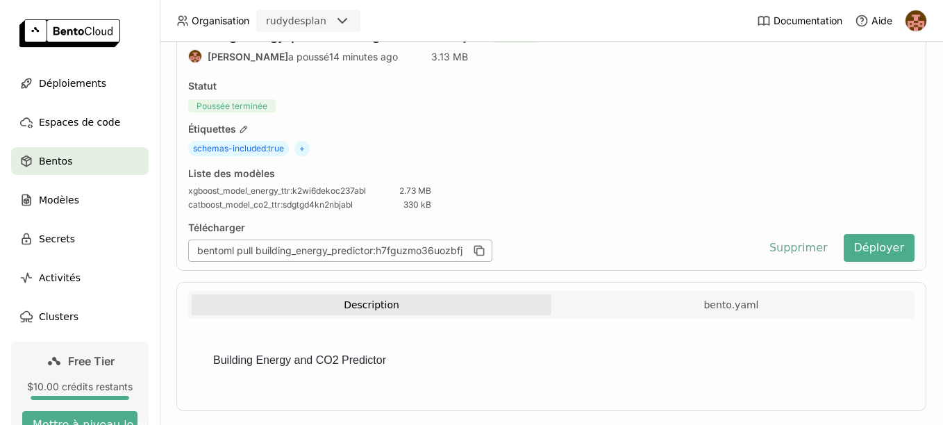
click at [810, 254] on button "Supprimer" at bounding box center [798, 248] width 79 height 28
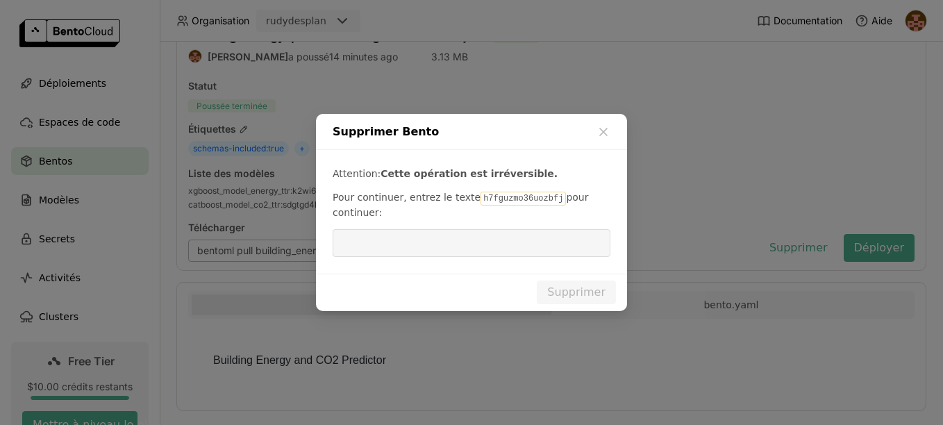
click at [481, 200] on code "h7fguzmo36uozbfj" at bounding box center [523, 199] width 85 height 14
copy p "h7fguzmo36uozbfj"
click at [452, 243] on input "dialog" at bounding box center [471, 243] width 261 height 26
paste input "h7fguzmo36uozbfj"
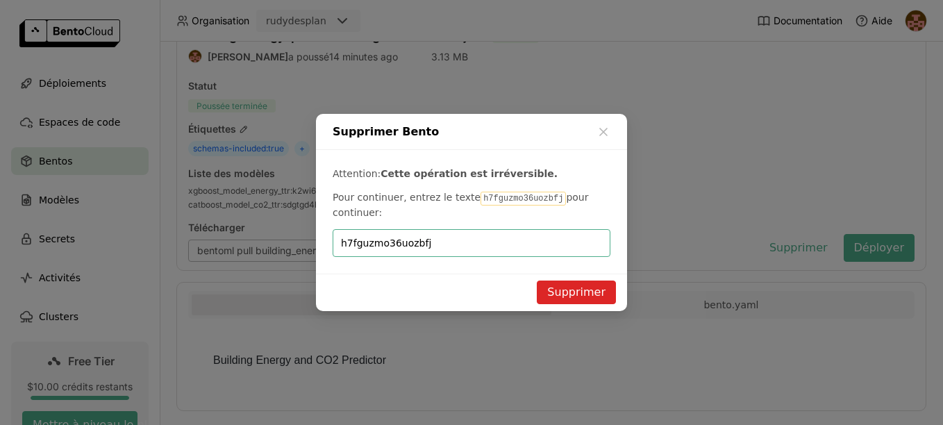
type input "h7fguzmo36uozbfj"
click at [599, 297] on button "Supprimer" at bounding box center [576, 293] width 79 height 24
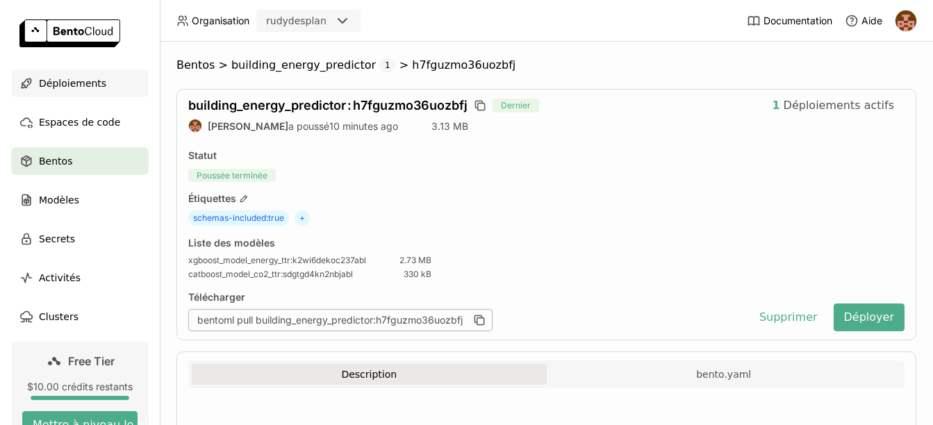
click at [81, 87] on span "Déploiements" at bounding box center [72, 83] width 67 height 17
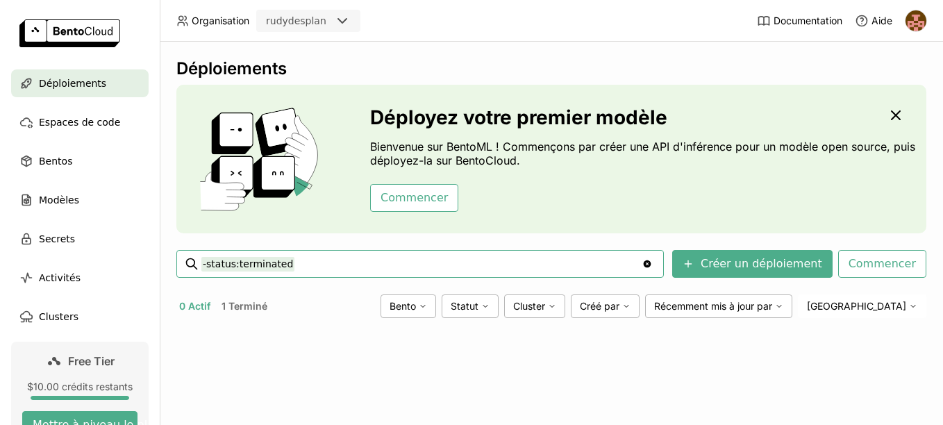
scroll to position [208, 0]
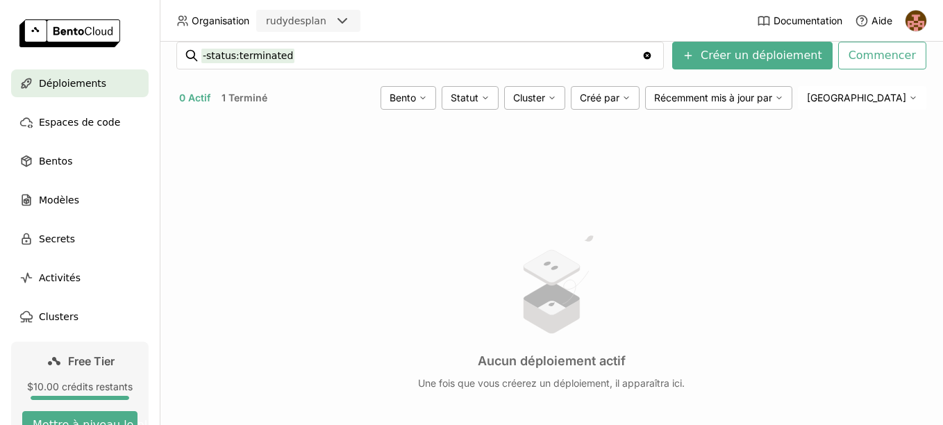
click at [71, 89] on span "Déploiements" at bounding box center [72, 83] width 67 height 17
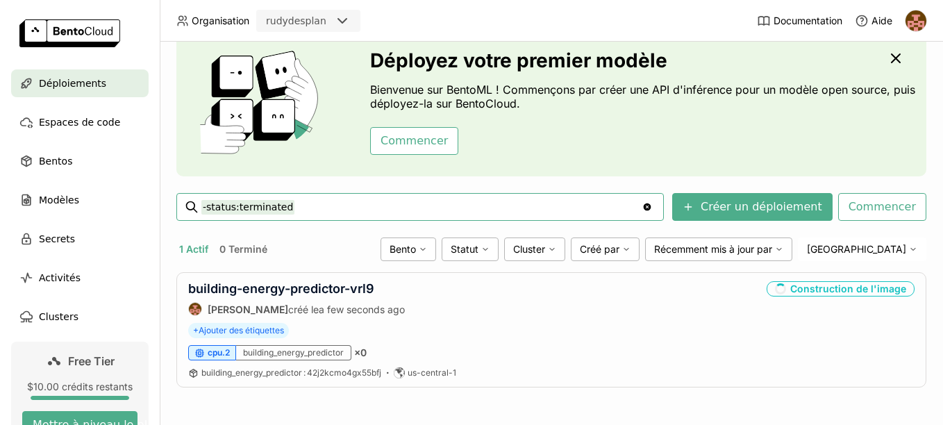
scroll to position [57, 0]
click at [294, 286] on link "building-energy-predictor-vrl9" at bounding box center [281, 288] width 186 height 15
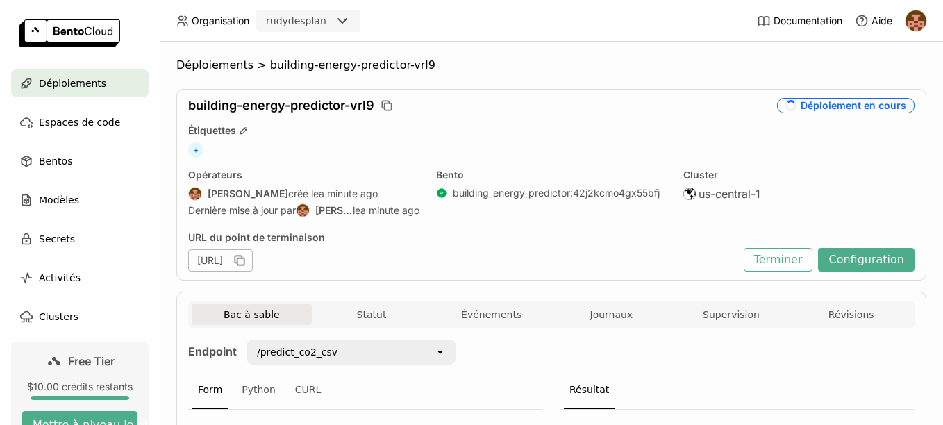
scroll to position [139, 0]
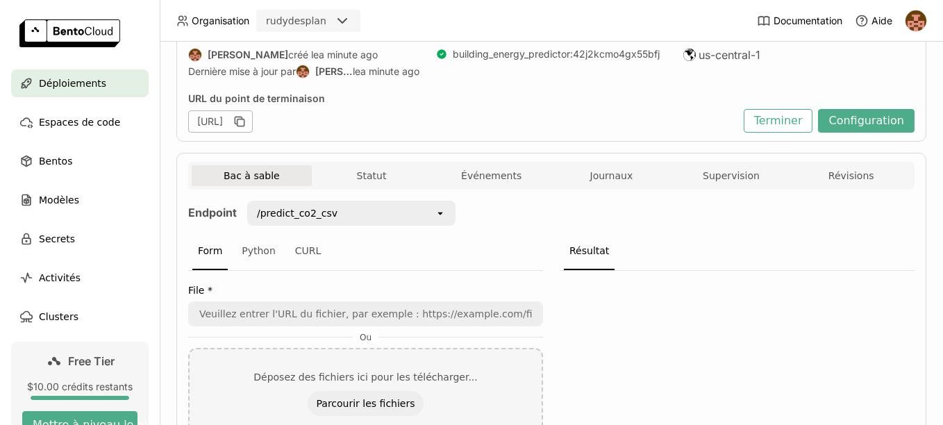
click at [441, 215] on icon "open" at bounding box center [440, 213] width 11 height 11
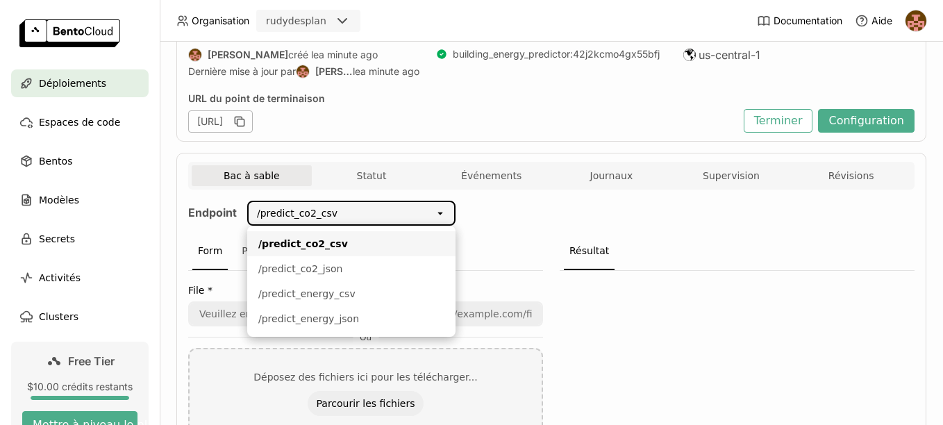
click at [441, 216] on icon "open" at bounding box center [440, 213] width 11 height 11
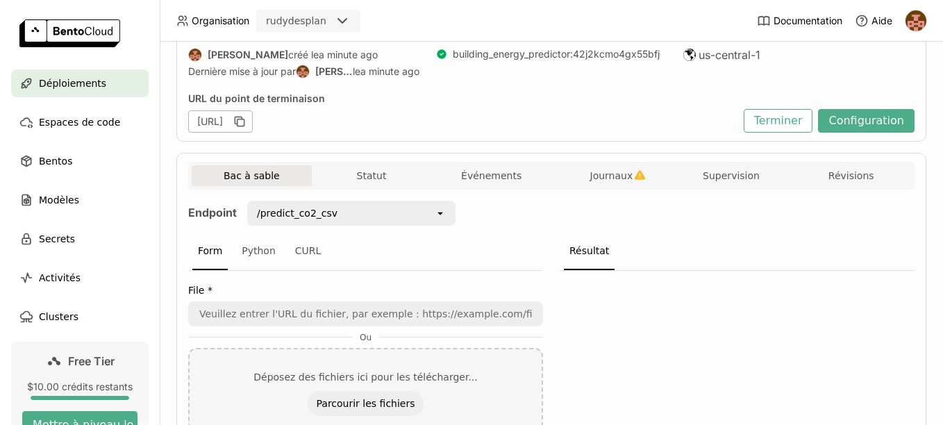
click at [89, 85] on span "Déploiements" at bounding box center [72, 83] width 67 height 17
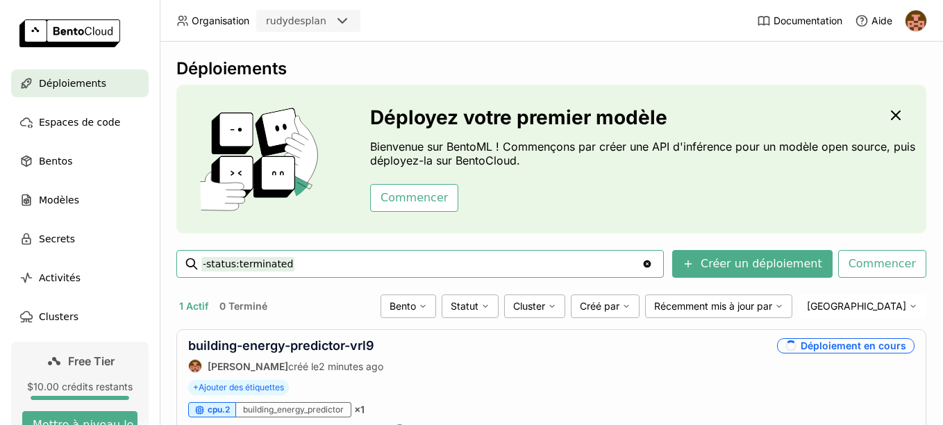
scroll to position [57, 0]
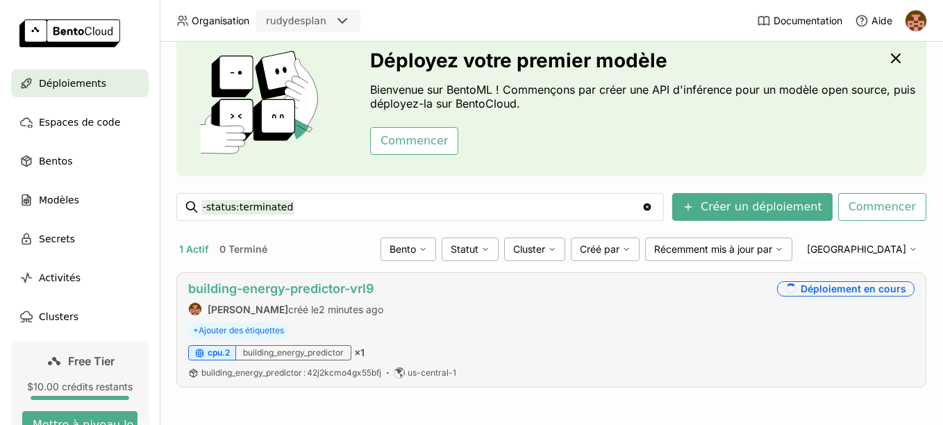
click at [280, 292] on link "building-energy-predictor-vrl9" at bounding box center [281, 288] width 186 height 15
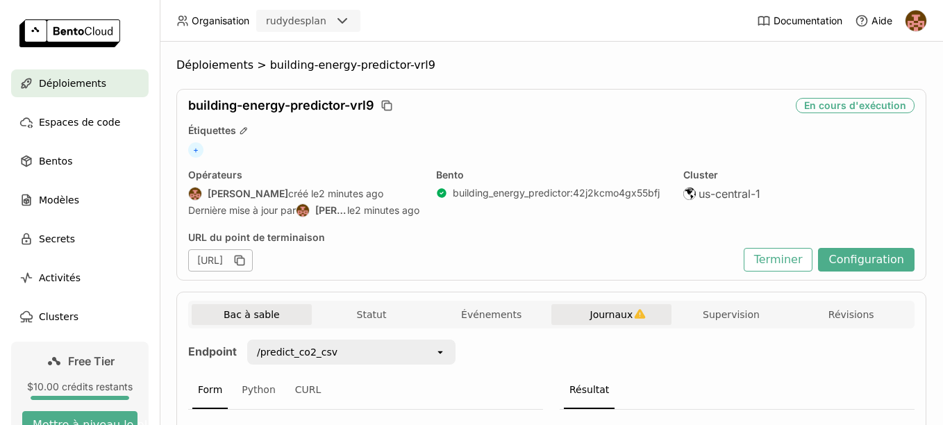
click at [591, 313] on span "Journaux" at bounding box center [612, 314] width 43 height 13
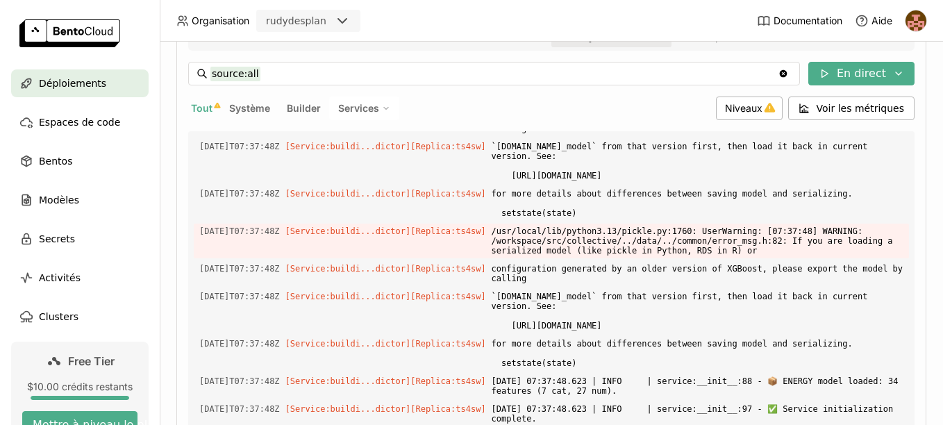
scroll to position [459, 0]
